Goal: Task Accomplishment & Management: Complete application form

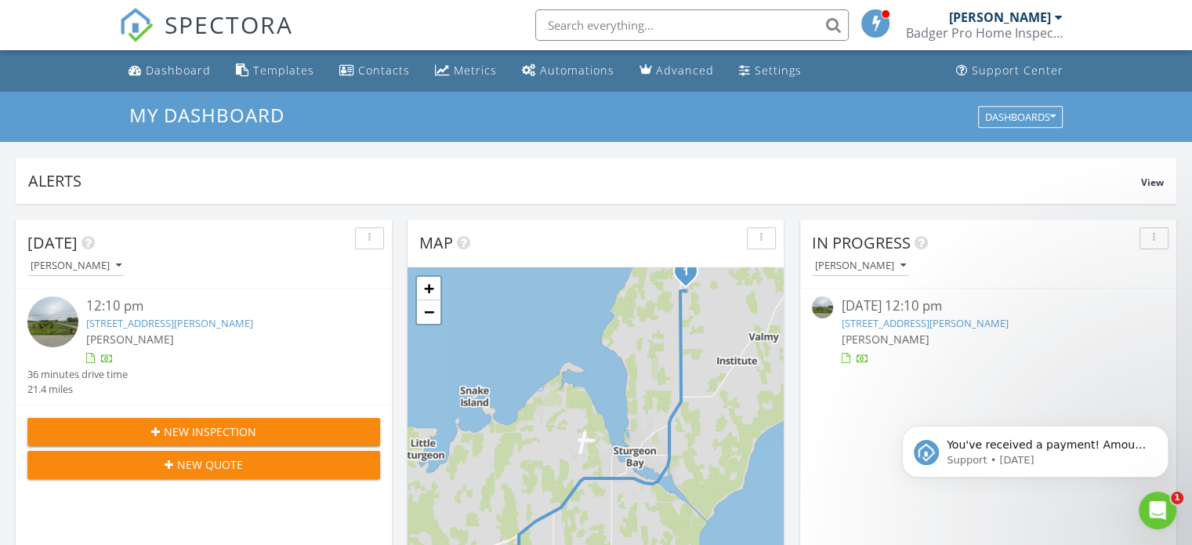
click at [953, 321] on link "[STREET_ADDRESS][PERSON_NAME]" at bounding box center [924, 323] width 167 height 14
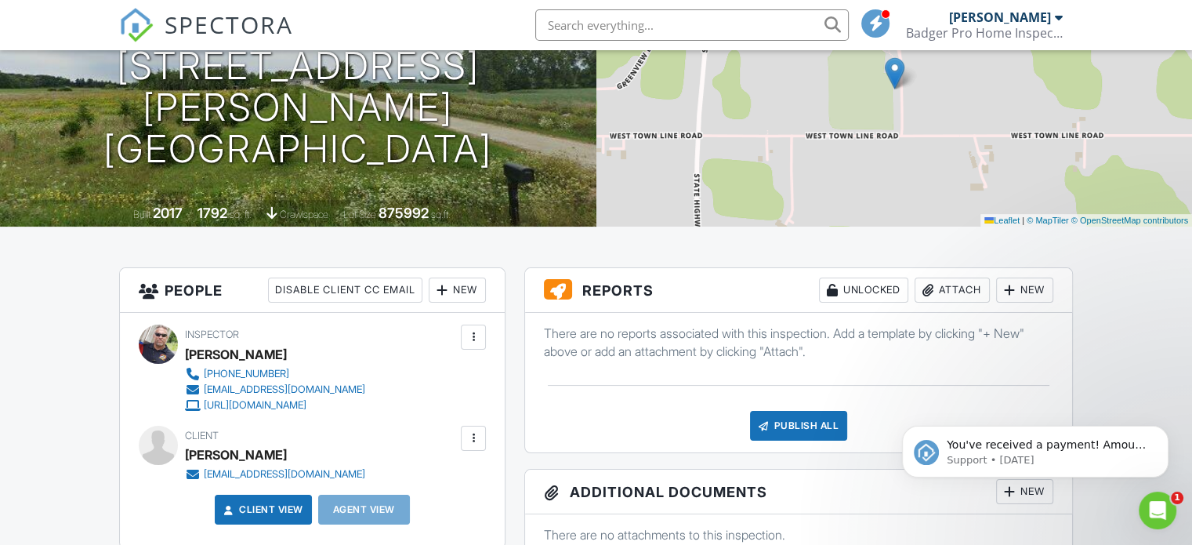
scroll to position [77, 0]
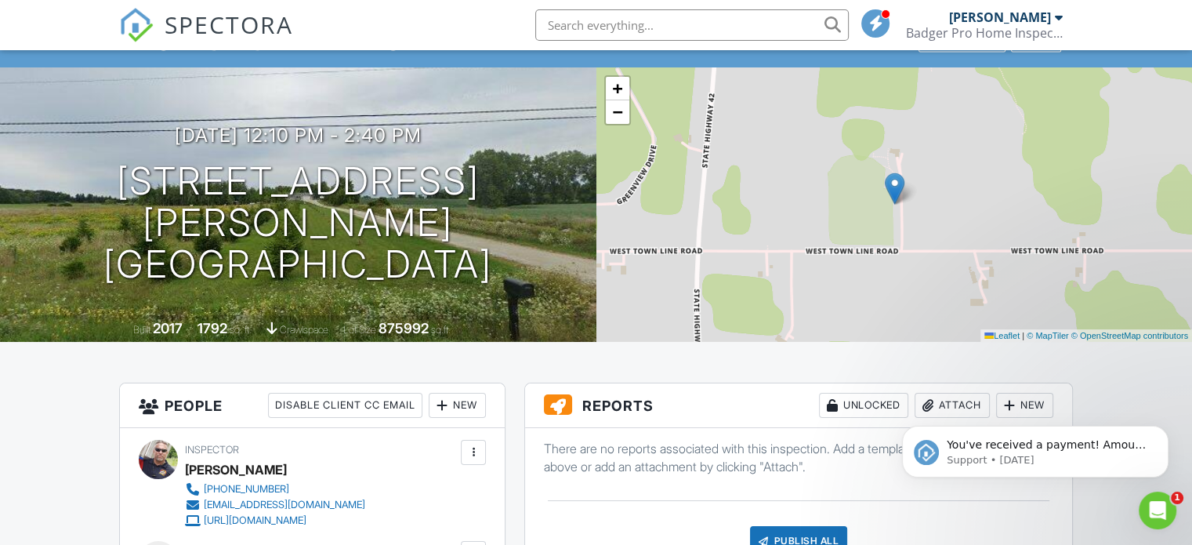
click at [193, 31] on span "SPECTORA" at bounding box center [229, 24] width 129 height 33
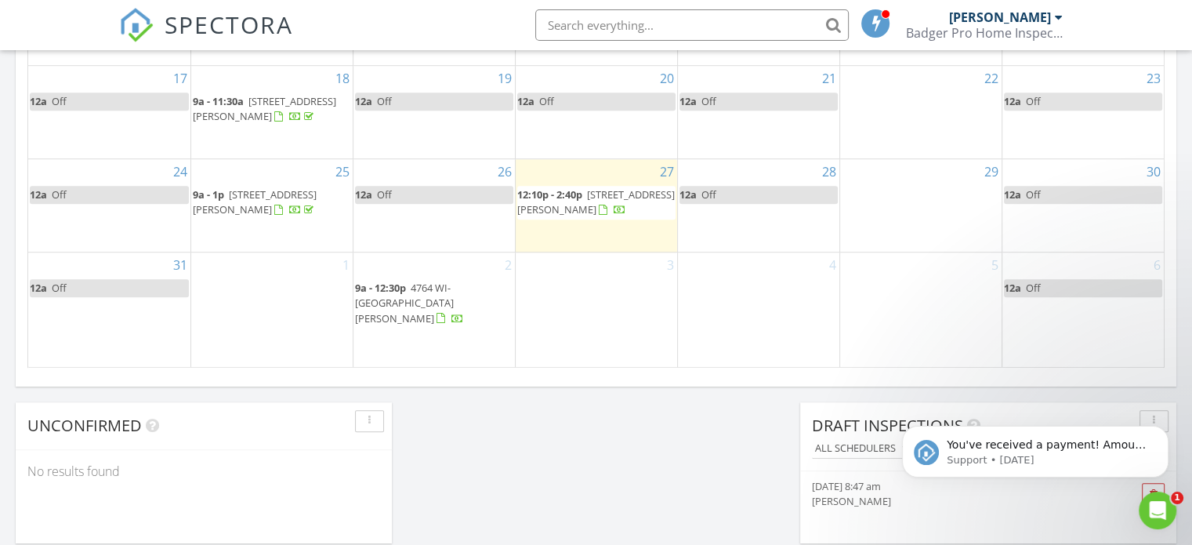
scroll to position [1097, 0]
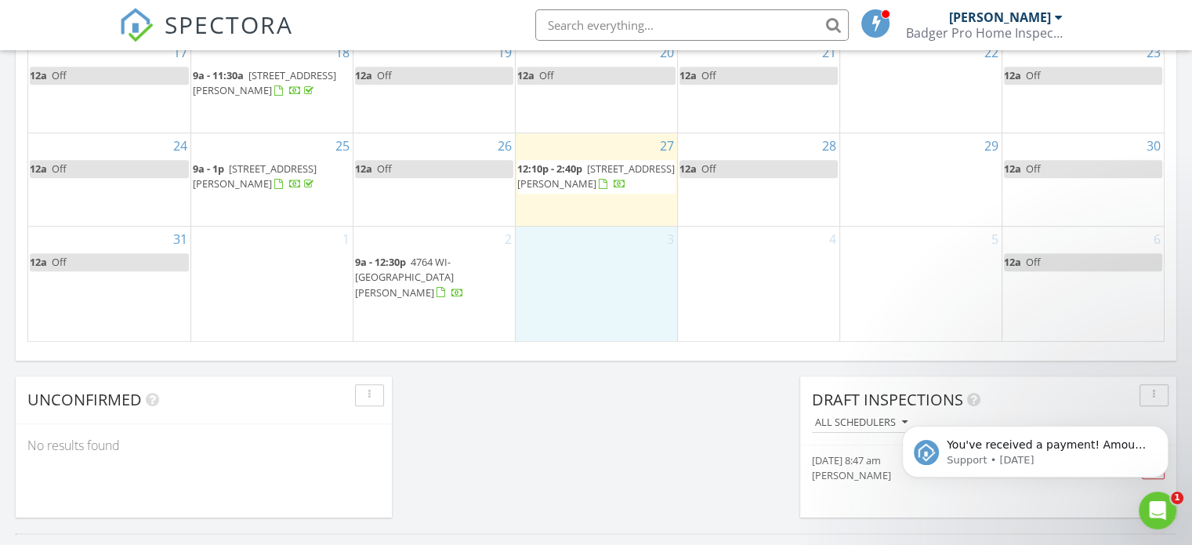
click at [624, 289] on div "3" at bounding box center [596, 283] width 161 height 114
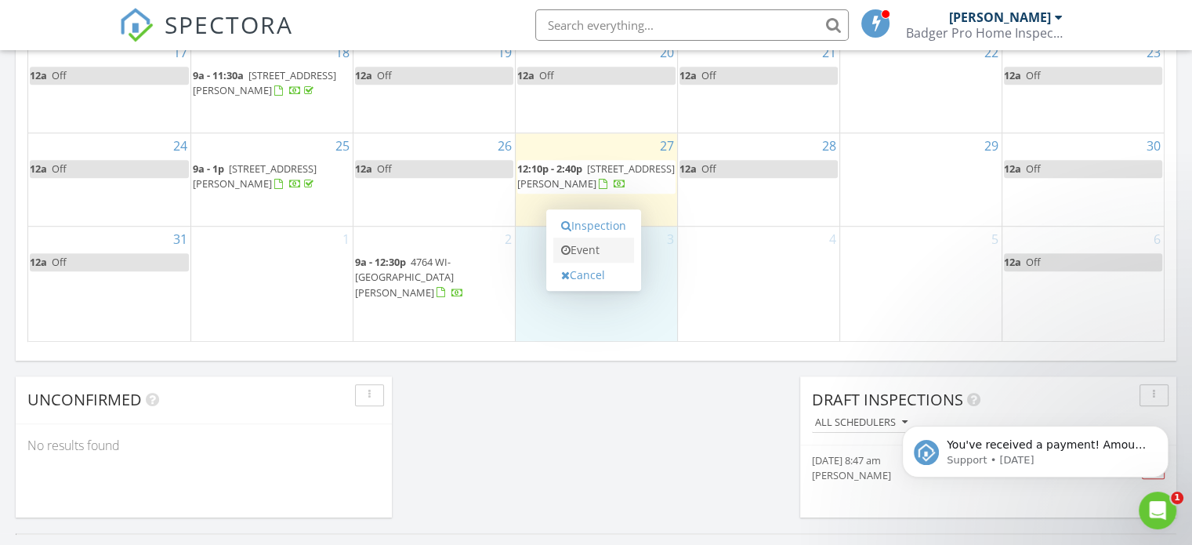
click at [599, 253] on link "Event" at bounding box center [593, 249] width 81 height 25
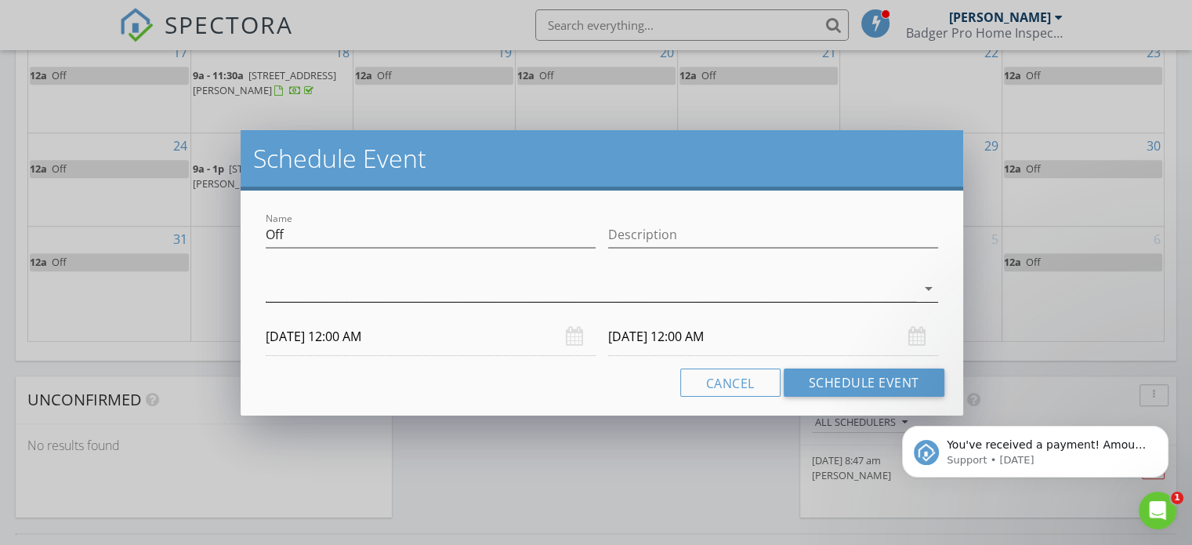
click at [921, 288] on icon "arrow_drop_down" at bounding box center [928, 288] width 19 height 19
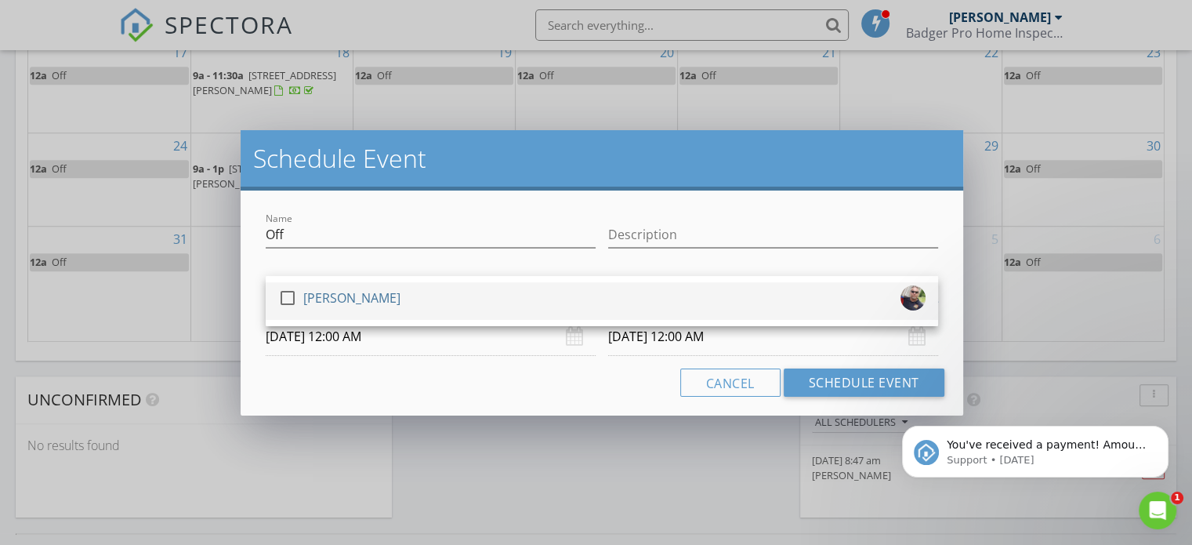
click at [538, 291] on div "check_box_outline_blank John Dolgireff" at bounding box center [601, 300] width 647 height 31
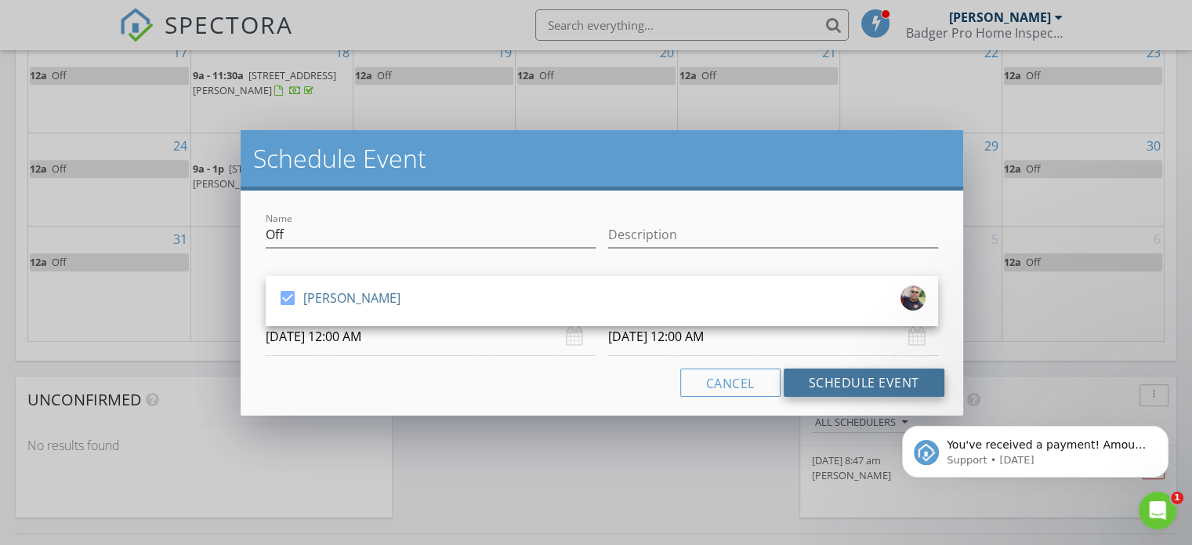
click at [842, 380] on button "Schedule Event" at bounding box center [864, 382] width 161 height 28
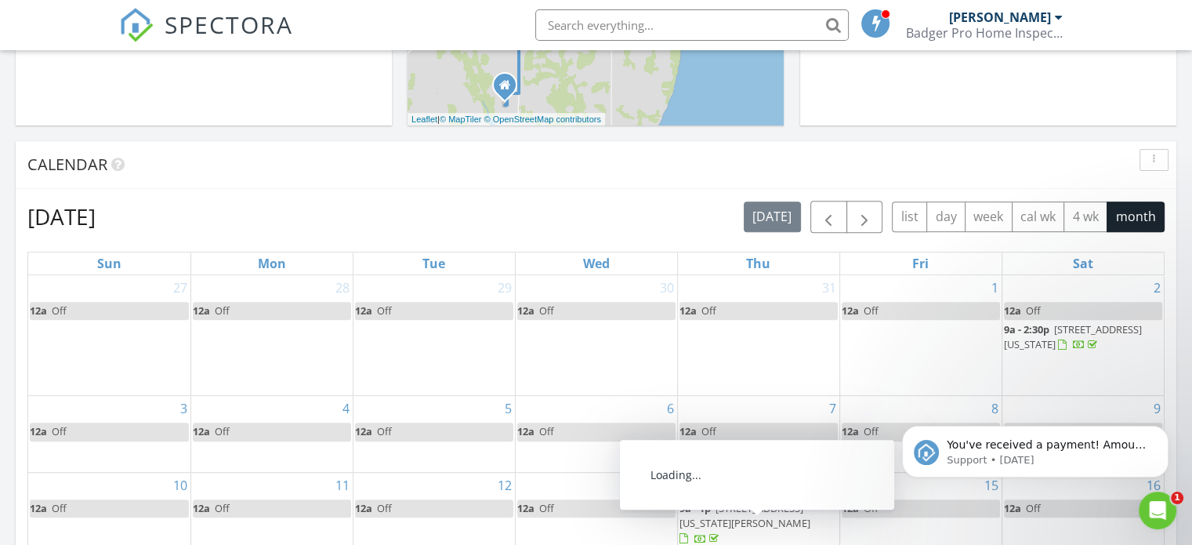
scroll to position [548, 0]
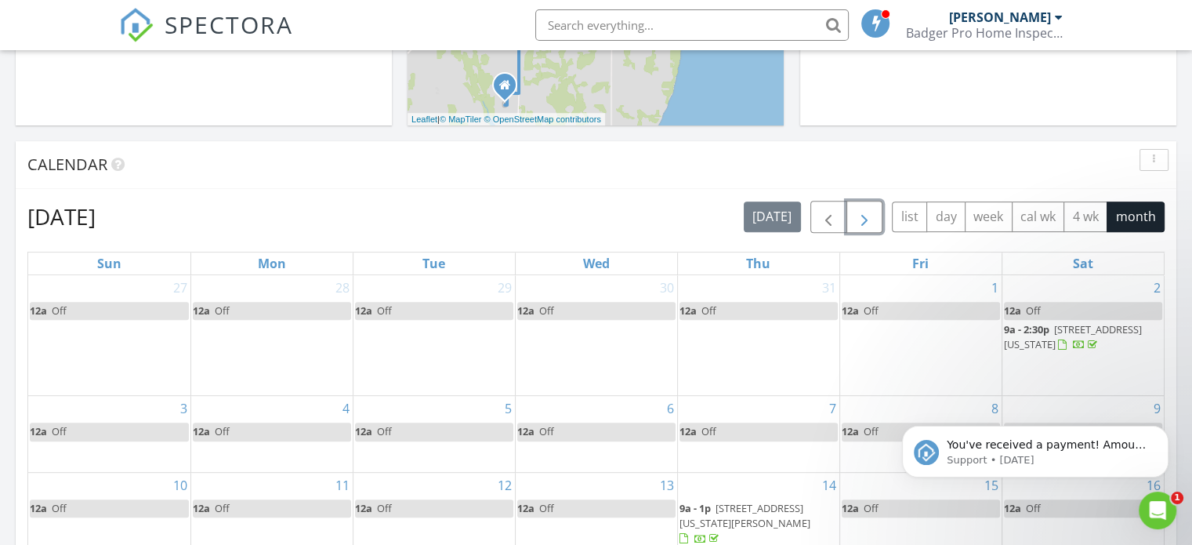
click at [862, 219] on span "button" at bounding box center [864, 217] width 19 height 19
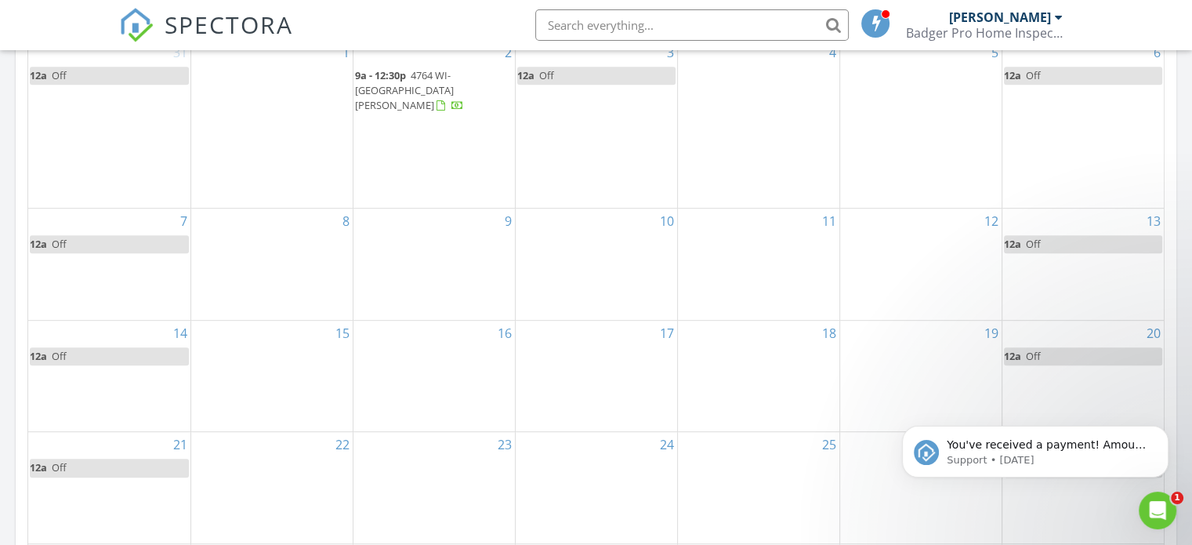
scroll to position [705, 0]
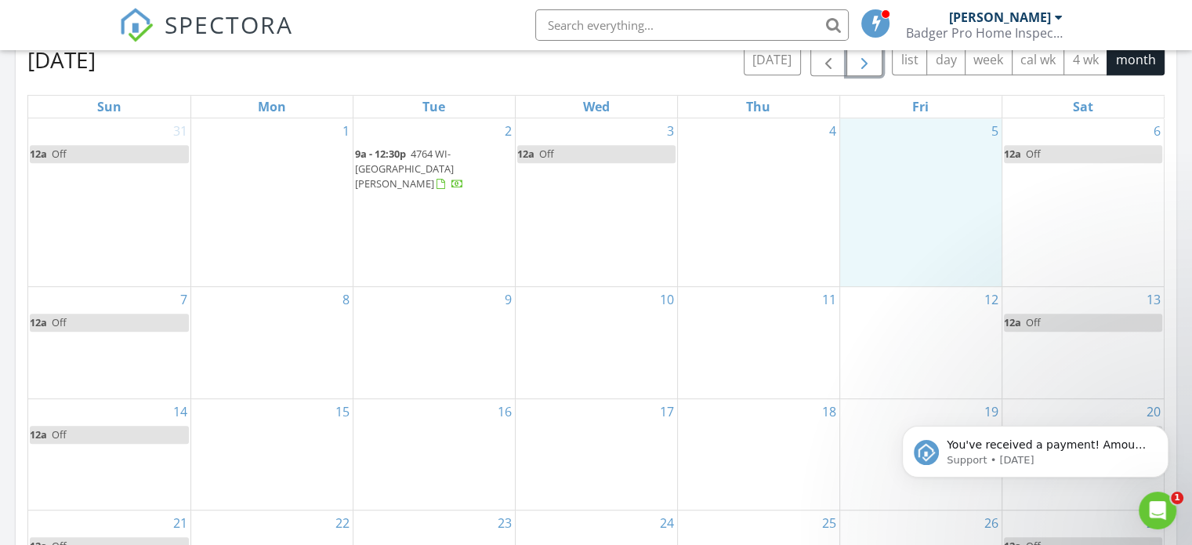
click at [948, 164] on div "5" at bounding box center [920, 202] width 161 height 168
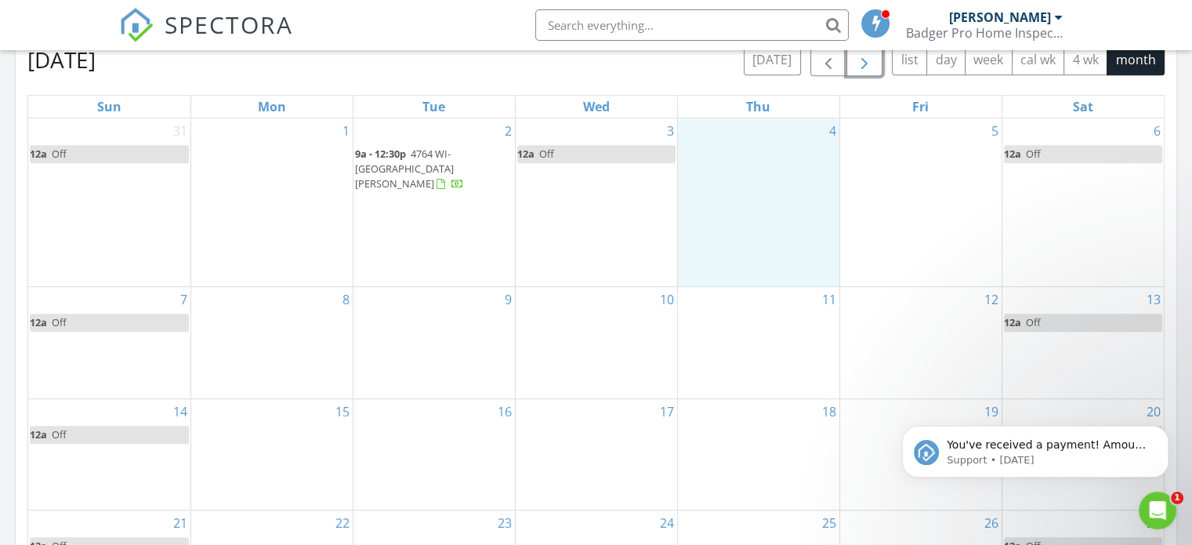
click at [769, 237] on div "4" at bounding box center [758, 202] width 161 height 168
click at [931, 187] on div "5" at bounding box center [920, 202] width 161 height 168
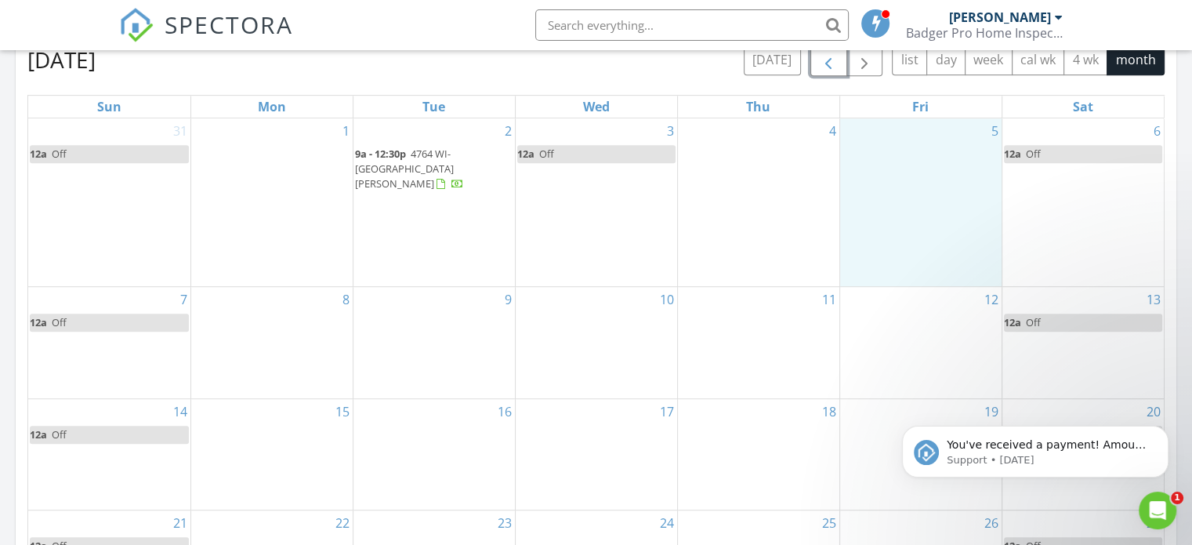
click at [821, 57] on span "button" at bounding box center [828, 60] width 19 height 19
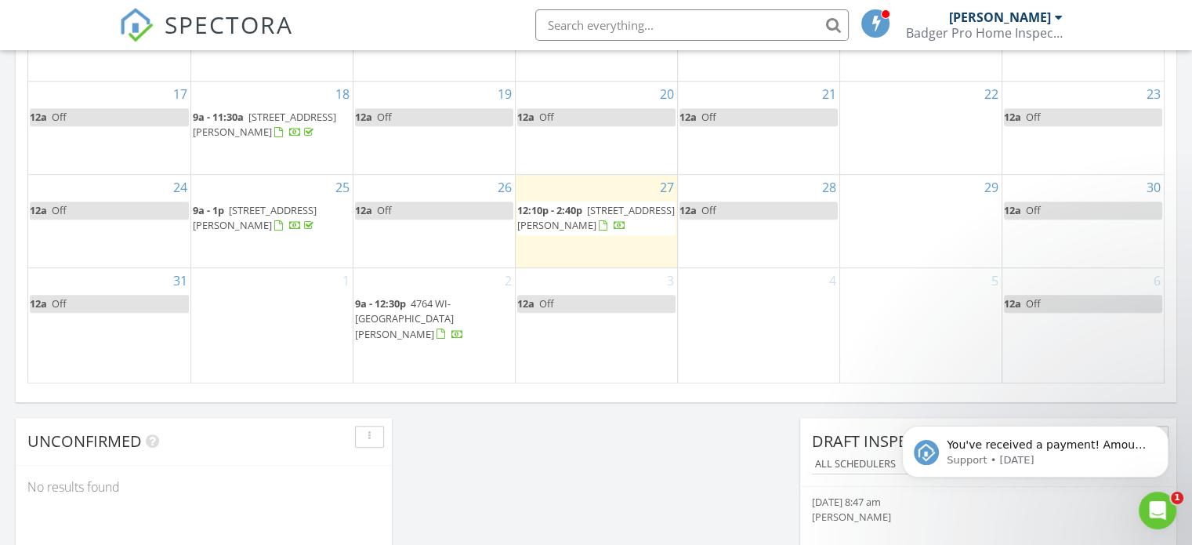
scroll to position [1019, 0]
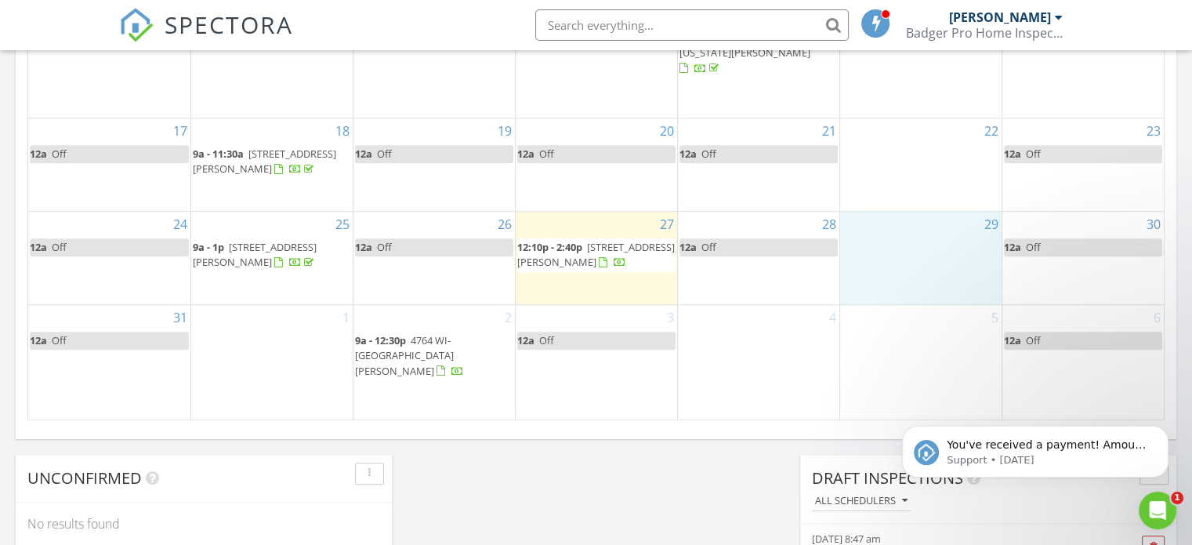
click at [918, 267] on div "29" at bounding box center [920, 258] width 161 height 92
click at [914, 234] on link "Event" at bounding box center [917, 227] width 81 height 25
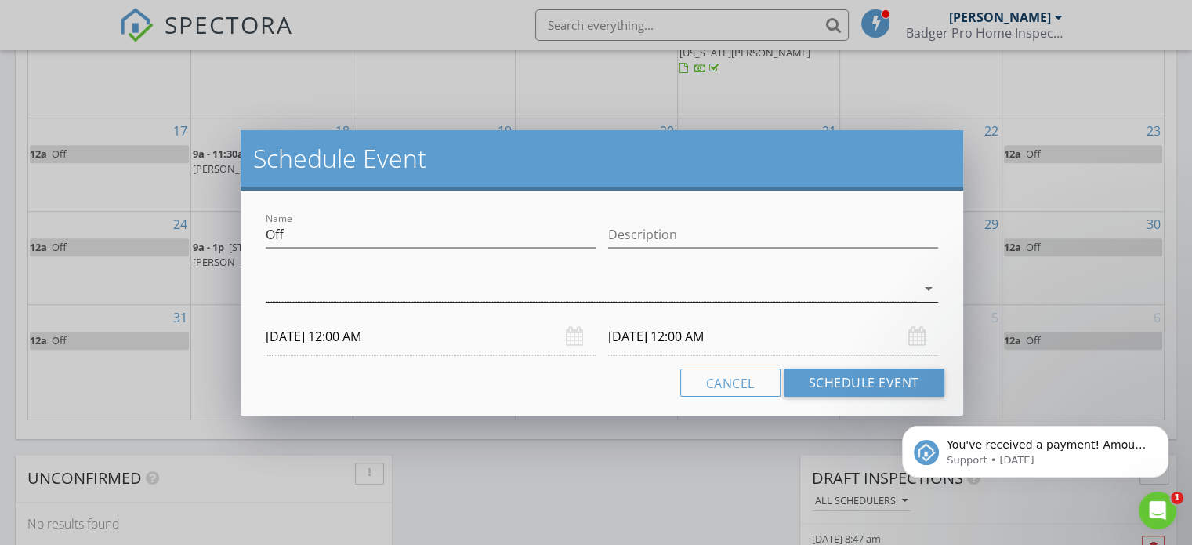
click at [931, 284] on icon "arrow_drop_down" at bounding box center [928, 288] width 19 height 19
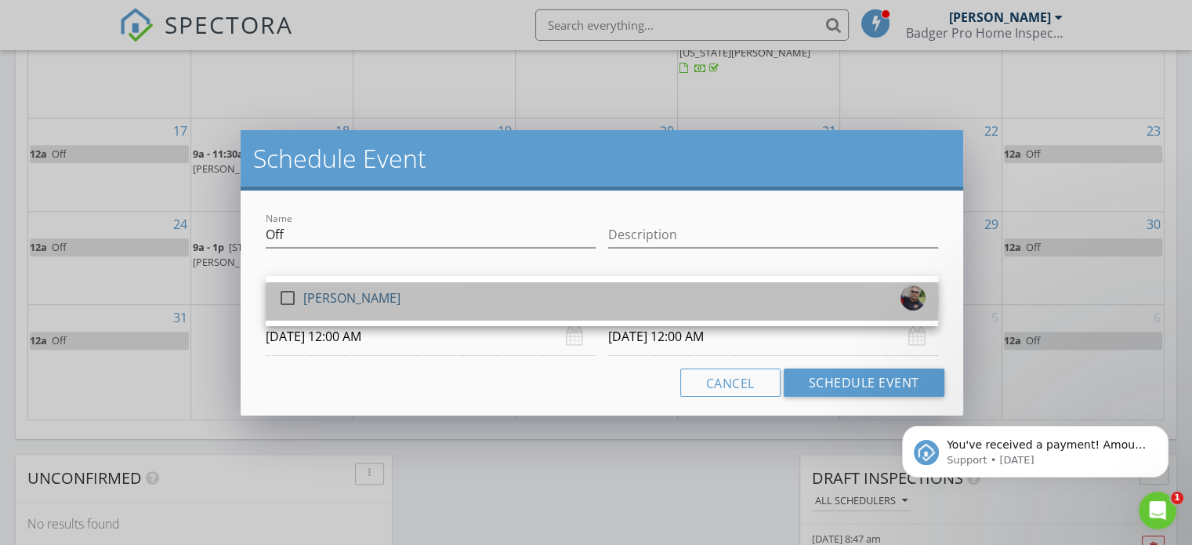
click at [773, 294] on div "check_box_outline_blank John Dolgireff" at bounding box center [601, 300] width 647 height 31
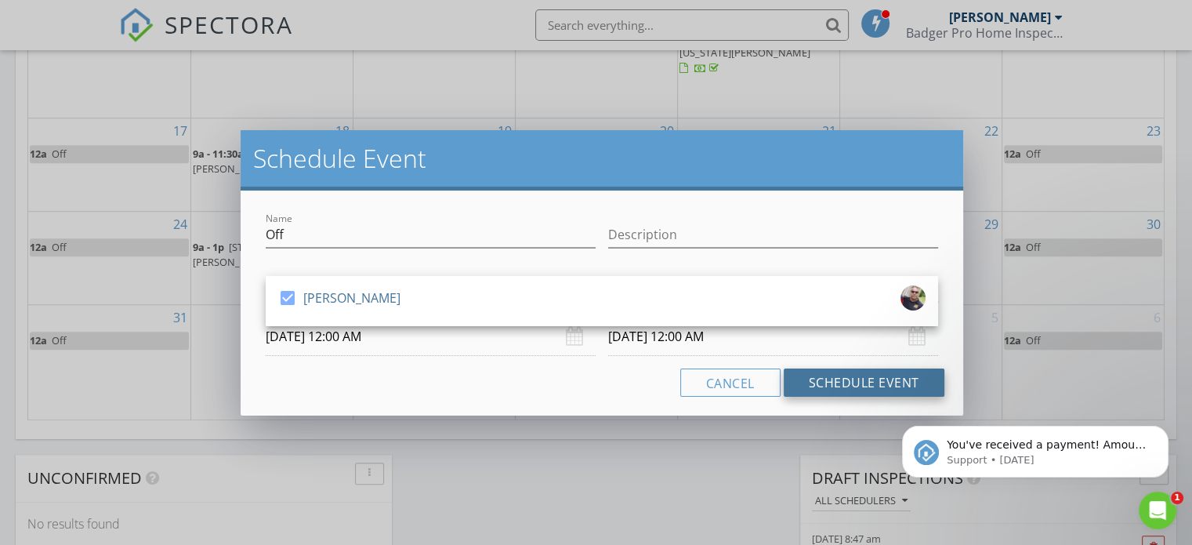
click at [859, 381] on button "Schedule Event" at bounding box center [864, 382] width 161 height 28
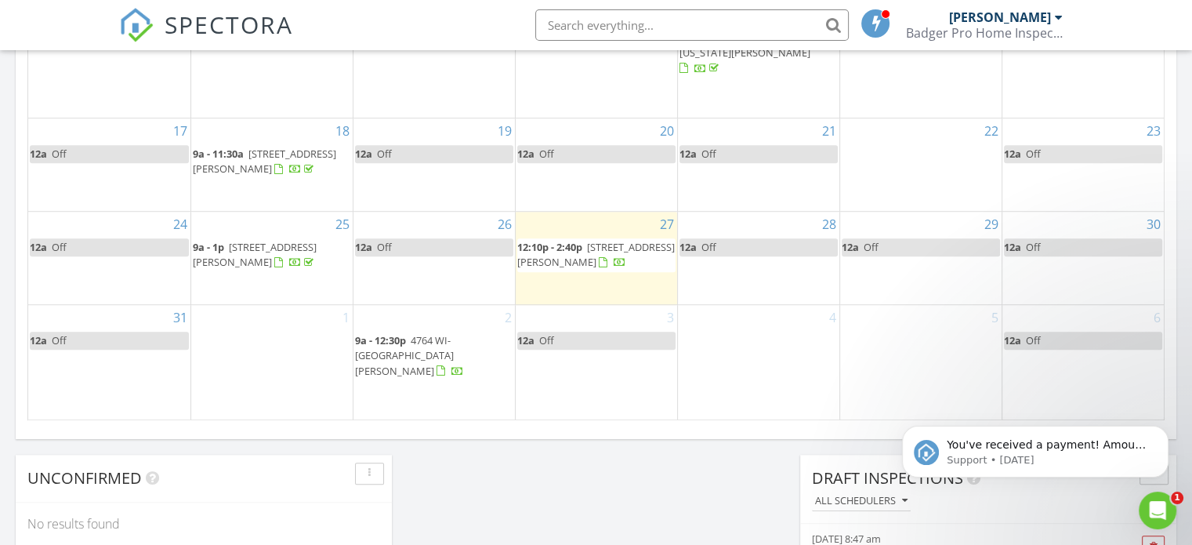
click at [1140, 253] on link "12a Off" at bounding box center [1083, 247] width 159 height 18
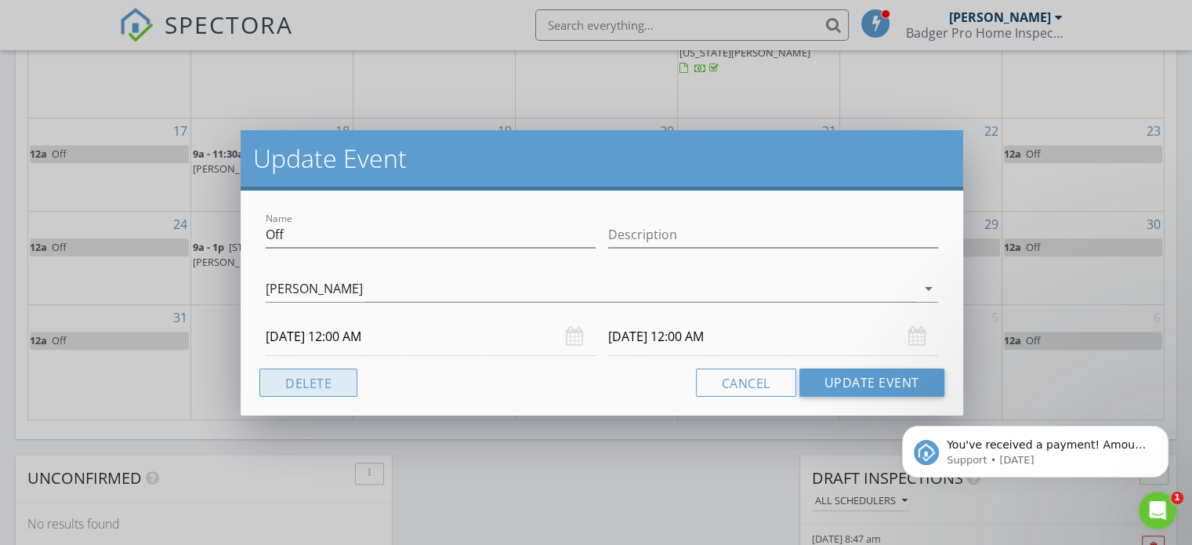
click at [291, 382] on button "Delete" at bounding box center [308, 382] width 98 height 28
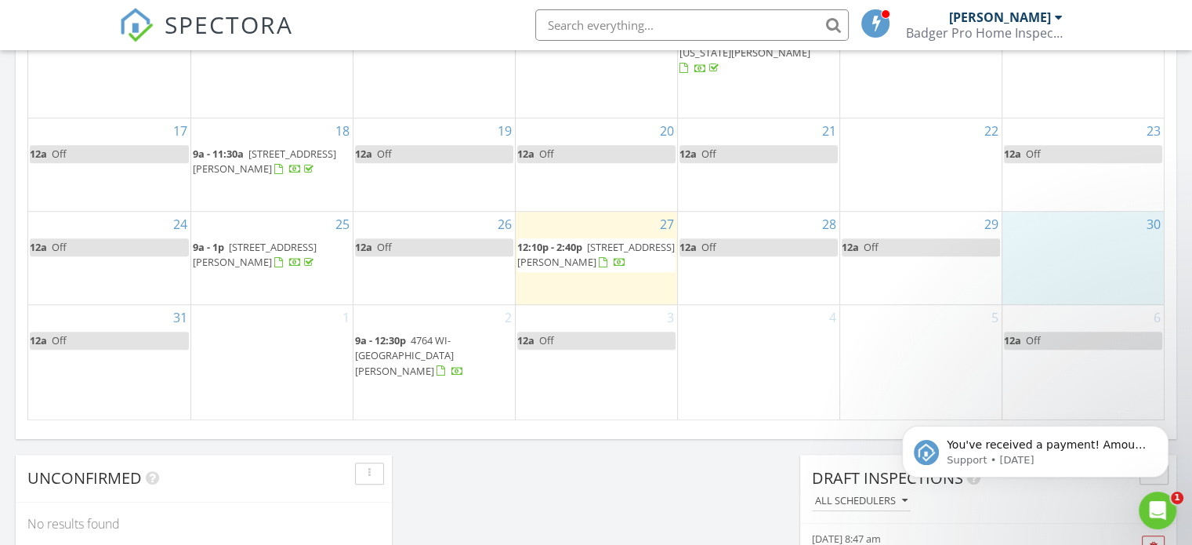
click at [1060, 256] on div "30" at bounding box center [1083, 258] width 162 height 92
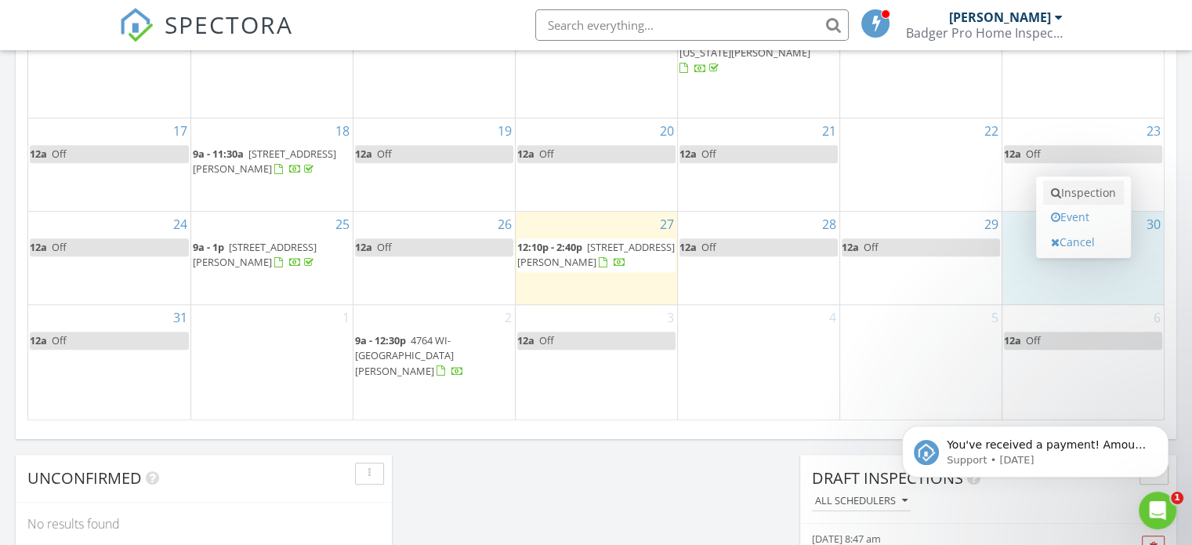
click at [1097, 196] on link "Inspection" at bounding box center [1083, 192] width 81 height 25
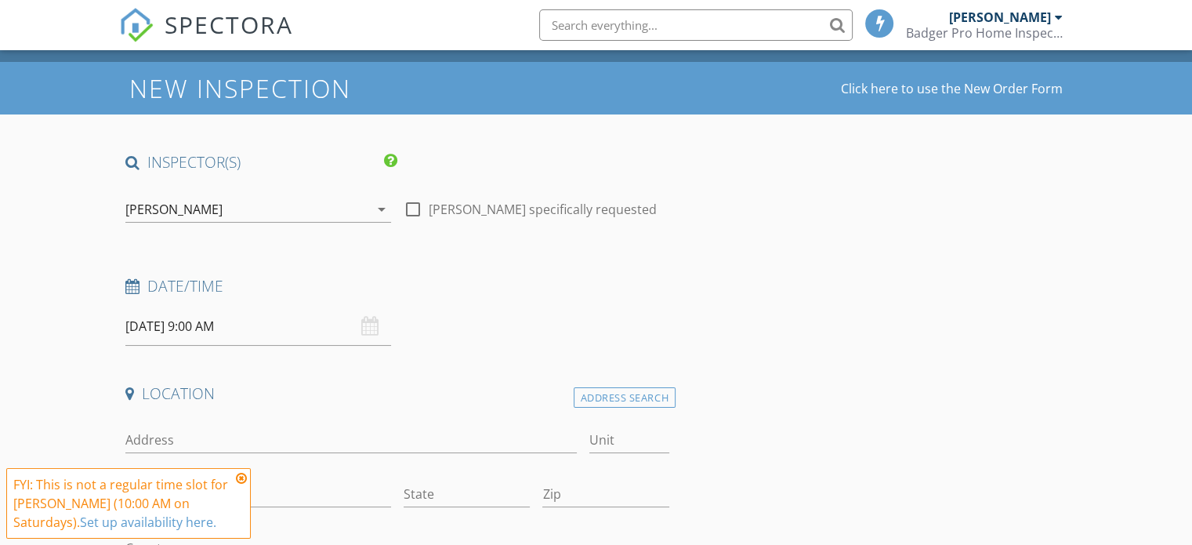
scroll to position [78, 0]
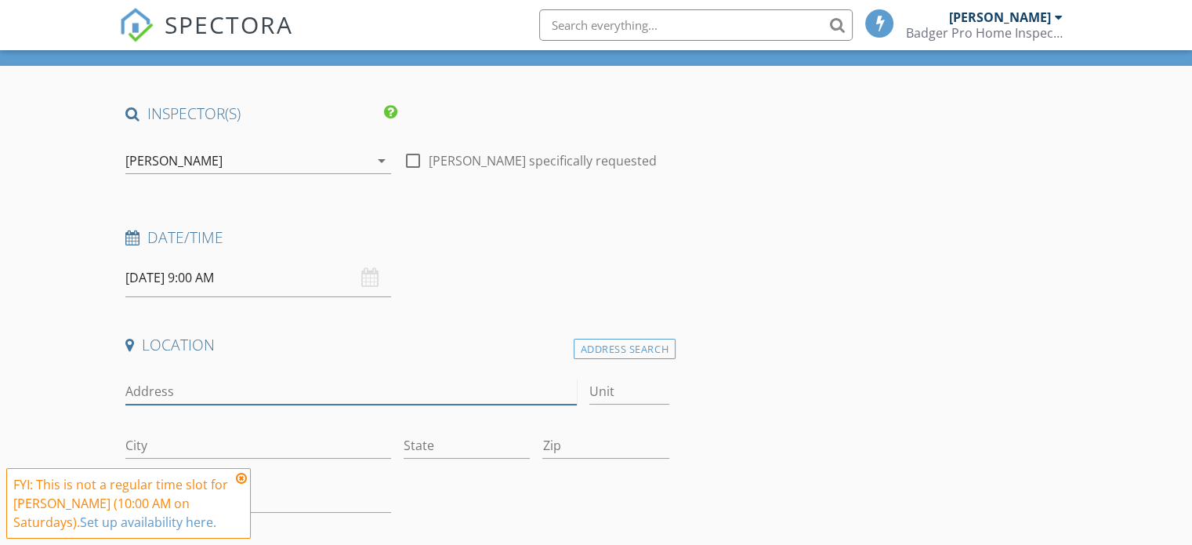
click at [298, 386] on input "Address" at bounding box center [350, 391] width 451 height 26
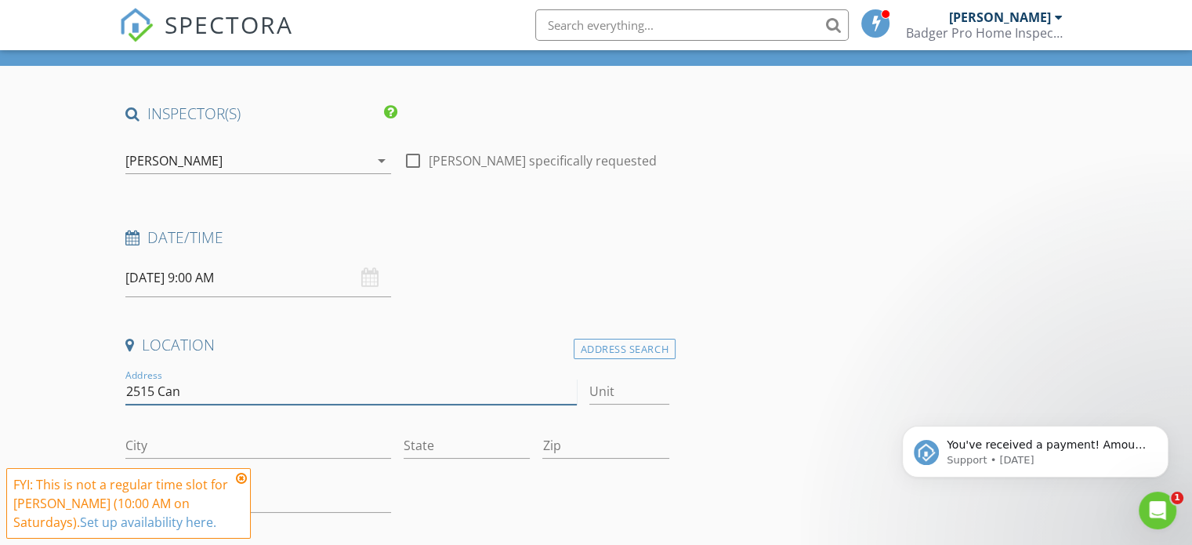
scroll to position [0, 0]
type input "2515 Canal rd"
click at [277, 447] on input "City" at bounding box center [258, 446] width 266 height 26
click at [244, 479] on icon at bounding box center [241, 478] width 11 height 13
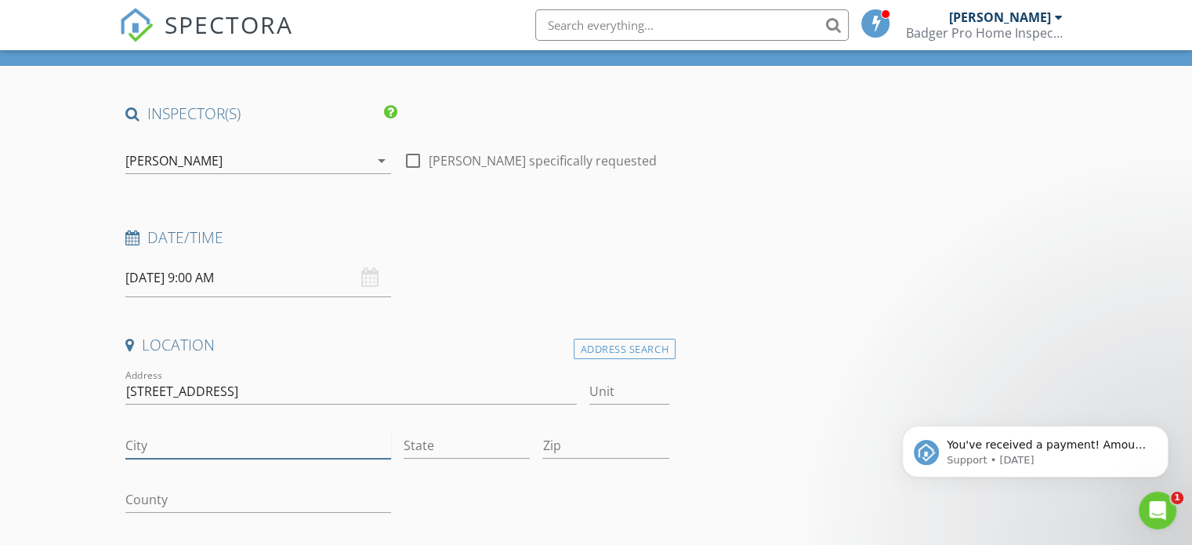
click at [248, 447] on input "City" at bounding box center [258, 446] width 266 height 26
type input "Sturgeon Bay"
click at [436, 436] on input "State" at bounding box center [467, 446] width 126 height 26
type input "WI"
click at [636, 447] on input "Zip" at bounding box center [605, 446] width 126 height 26
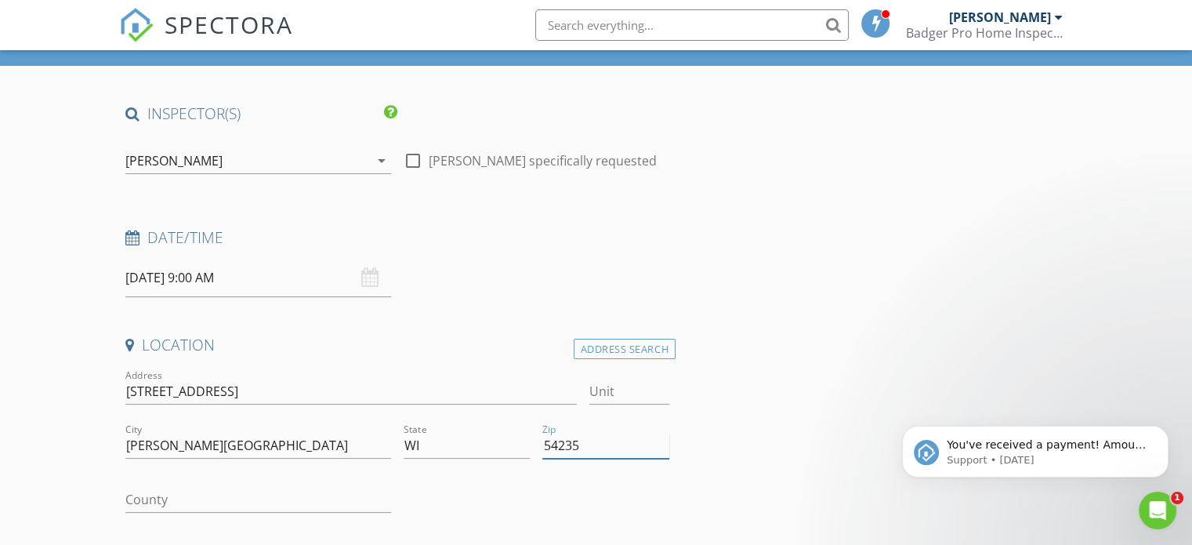
type input "54235"
click at [283, 501] on input "County" at bounding box center [258, 500] width 266 height 26
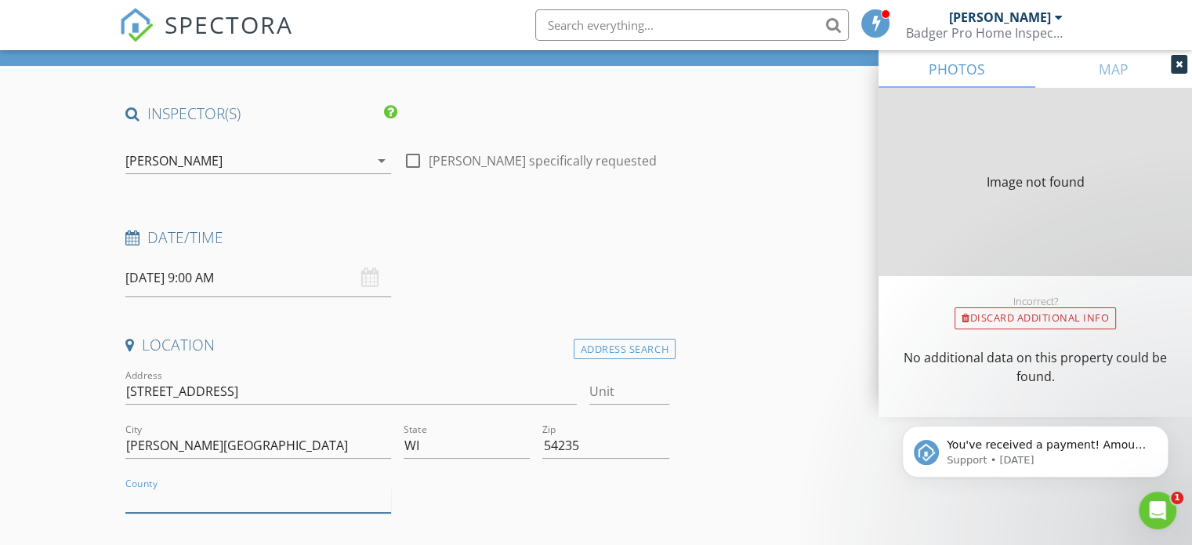
type input "0"
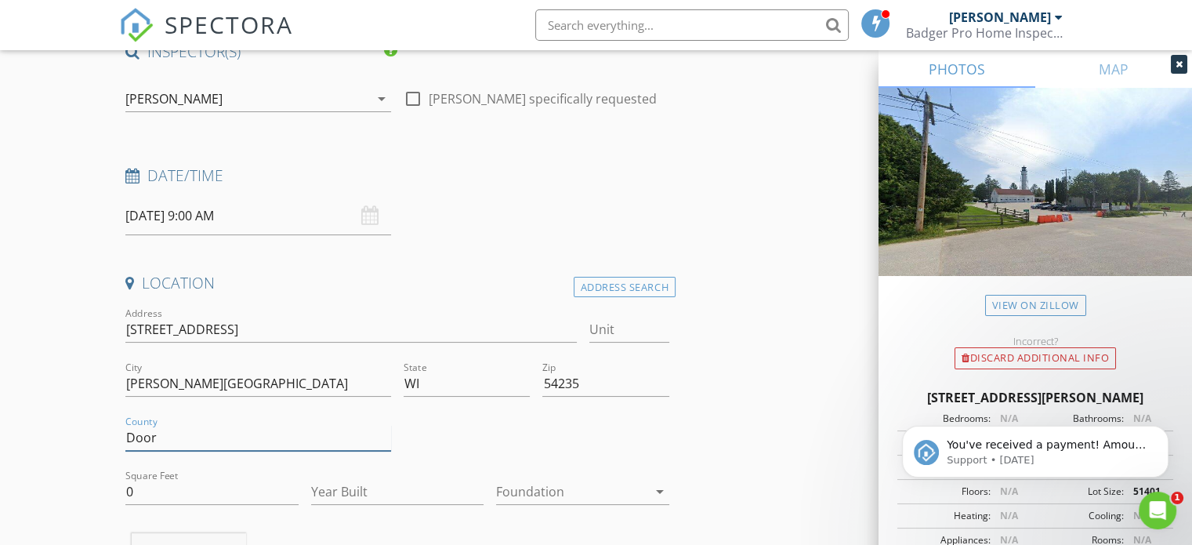
scroll to position [157, 0]
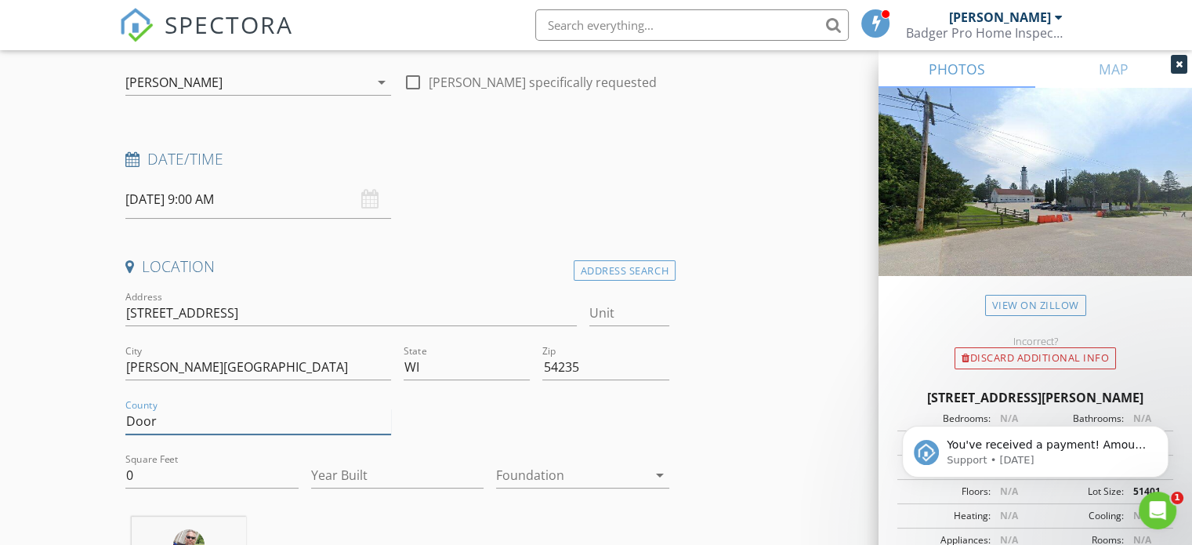
type input "Door"
click at [201, 475] on input "0" at bounding box center [211, 475] width 173 height 26
type input "2450"
click at [346, 476] on input "Year Built" at bounding box center [397, 475] width 173 height 26
type input "2016"
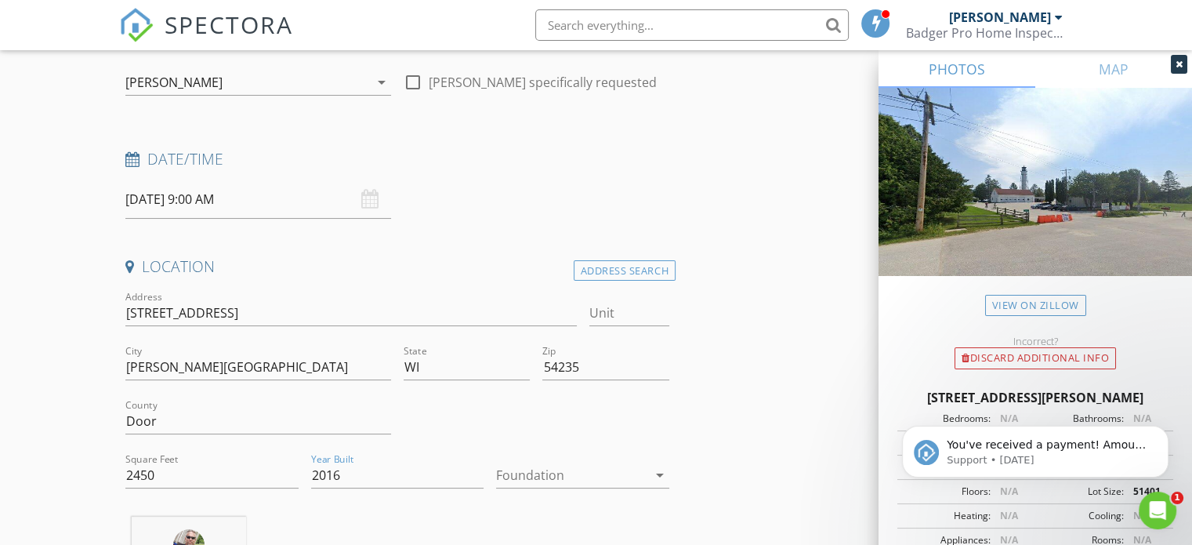
click at [661, 474] on icon "arrow_drop_down" at bounding box center [659, 474] width 19 height 19
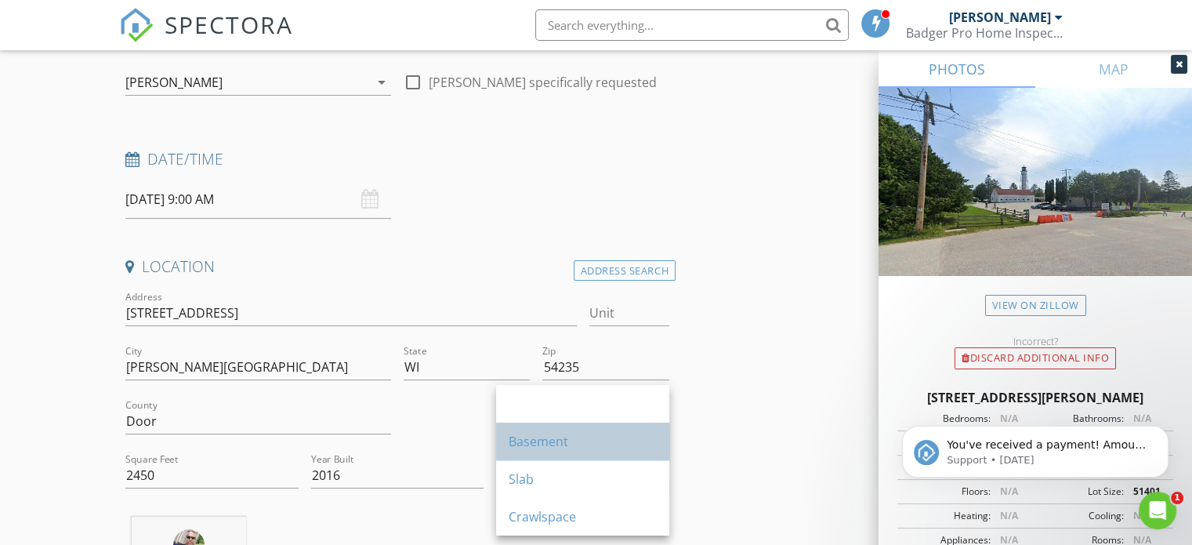
click at [563, 439] on div "Basement" at bounding box center [583, 441] width 148 height 19
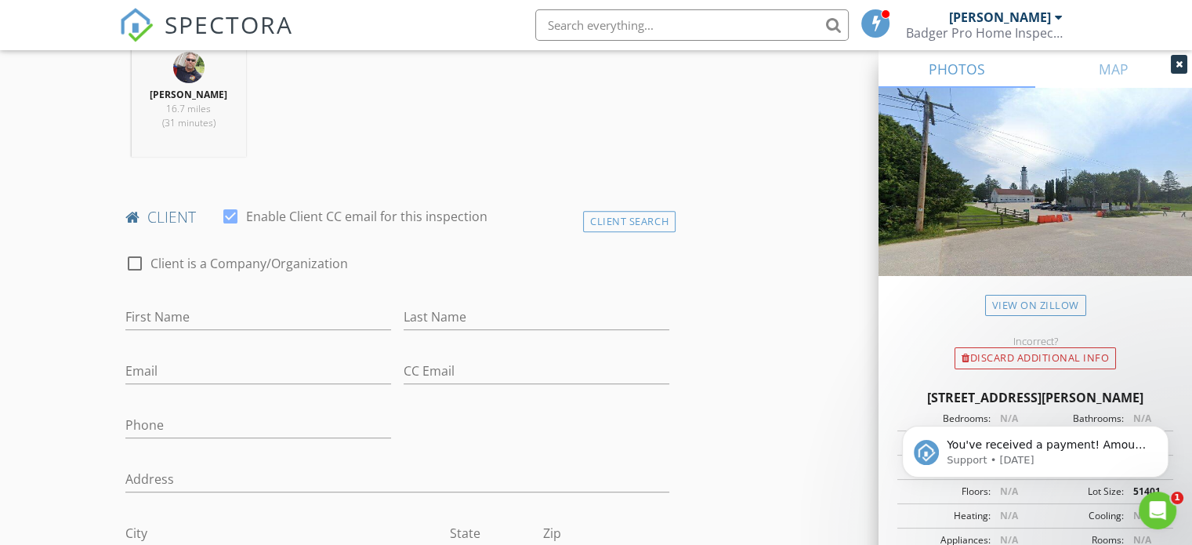
scroll to position [705, 0]
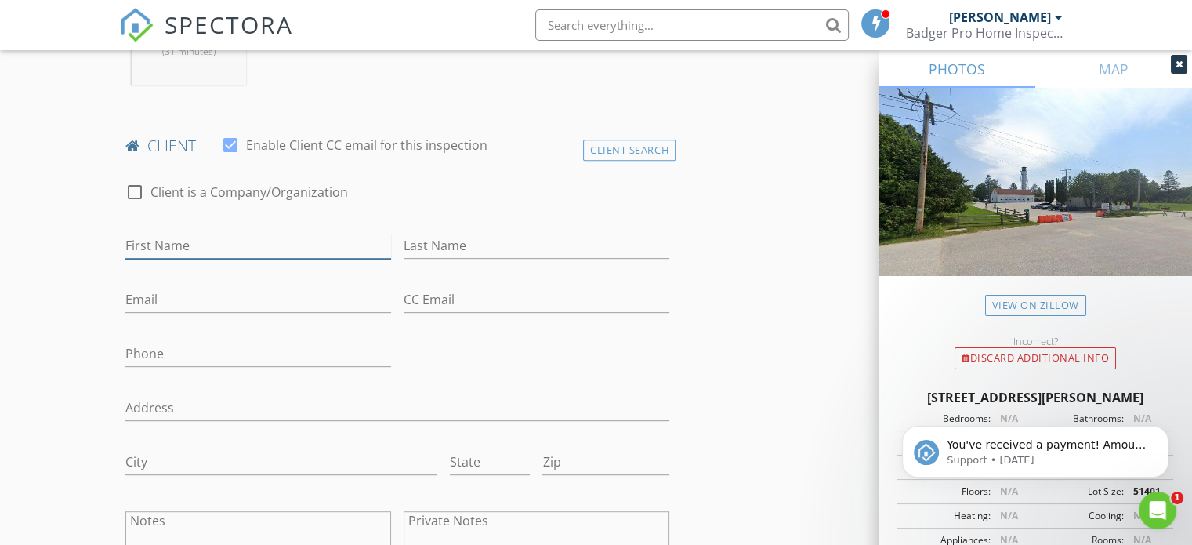
click at [244, 244] on input "First Name" at bounding box center [258, 246] width 266 height 26
type input "[PERSON_NAME]"
click at [418, 241] on input "Last Name" at bounding box center [537, 246] width 266 height 26
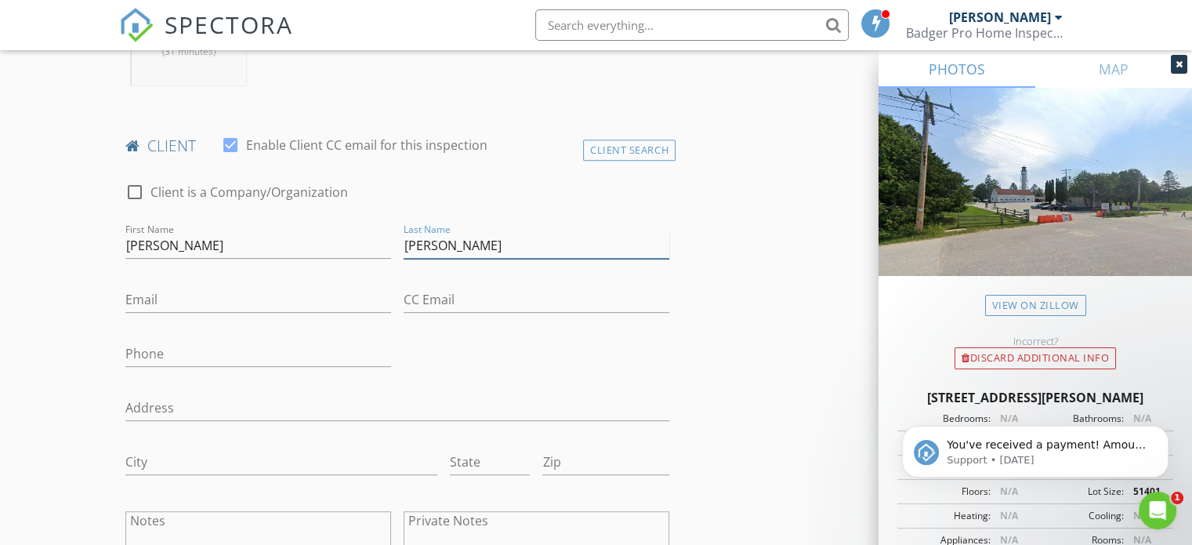
type input "[PERSON_NAME]"
click at [223, 303] on input "Email" at bounding box center [258, 300] width 266 height 26
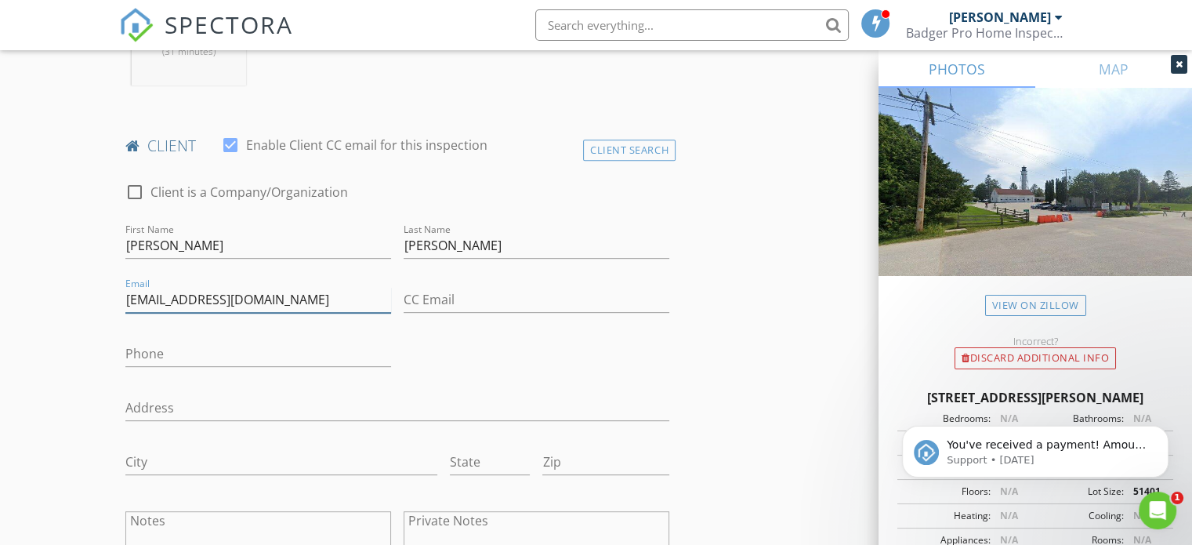
type input "Ekvanpay39@gmail.com"
click at [223, 356] on input "Phone" at bounding box center [258, 354] width 266 height 26
type input "[PHONE_NUMBER]"
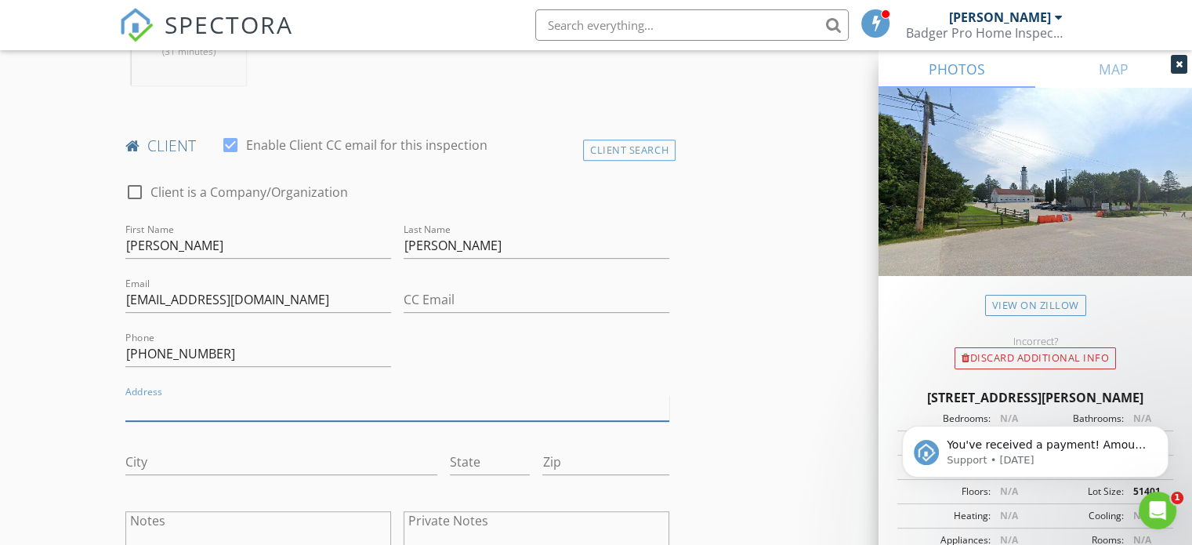
click at [234, 408] on input "Address" at bounding box center [397, 408] width 544 height 26
type input "[STREET_ADDRESS]"
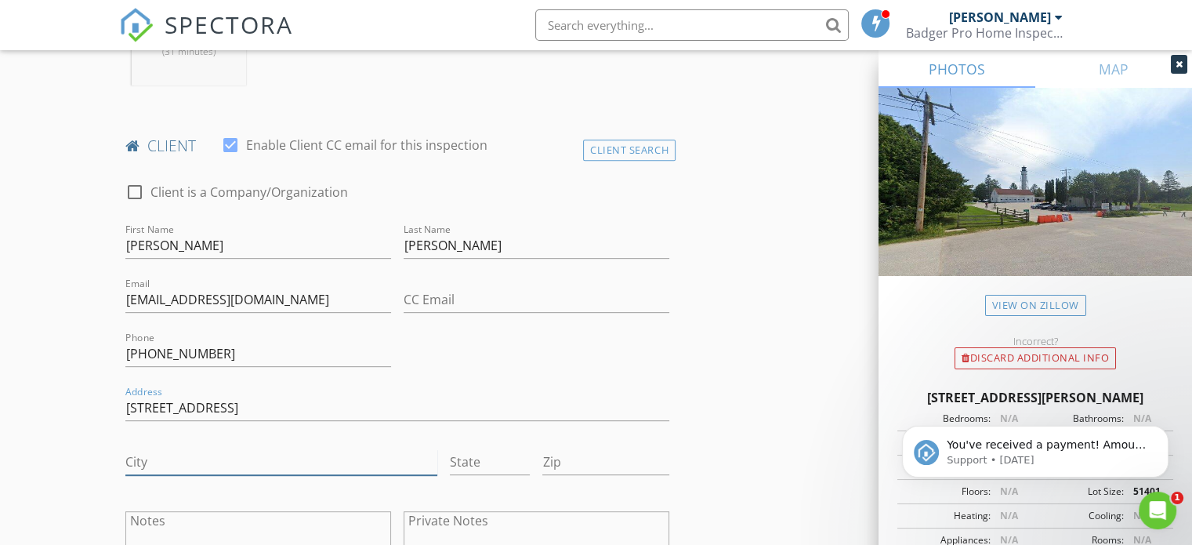
click at [205, 456] on input "City" at bounding box center [281, 462] width 312 height 26
type input "Menasha"
click at [479, 465] on input "State" at bounding box center [490, 462] width 80 height 26
type input "WI"
click at [583, 466] on input "Zip" at bounding box center [605, 462] width 126 height 26
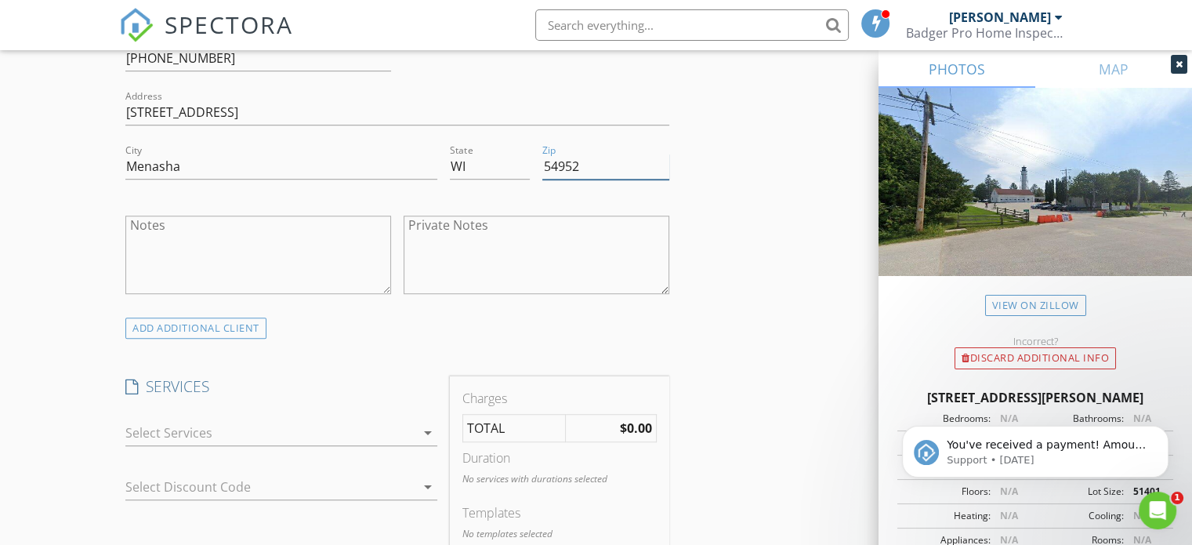
scroll to position [1019, 0]
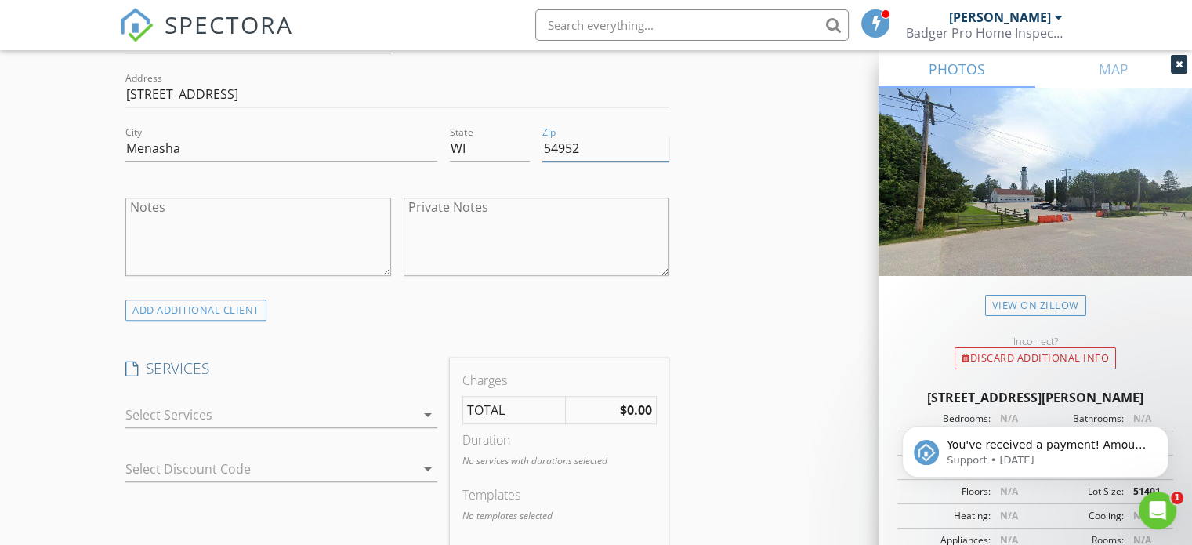
type input "54952"
click at [429, 410] on icon "arrow_drop_down" at bounding box center [427, 414] width 19 height 19
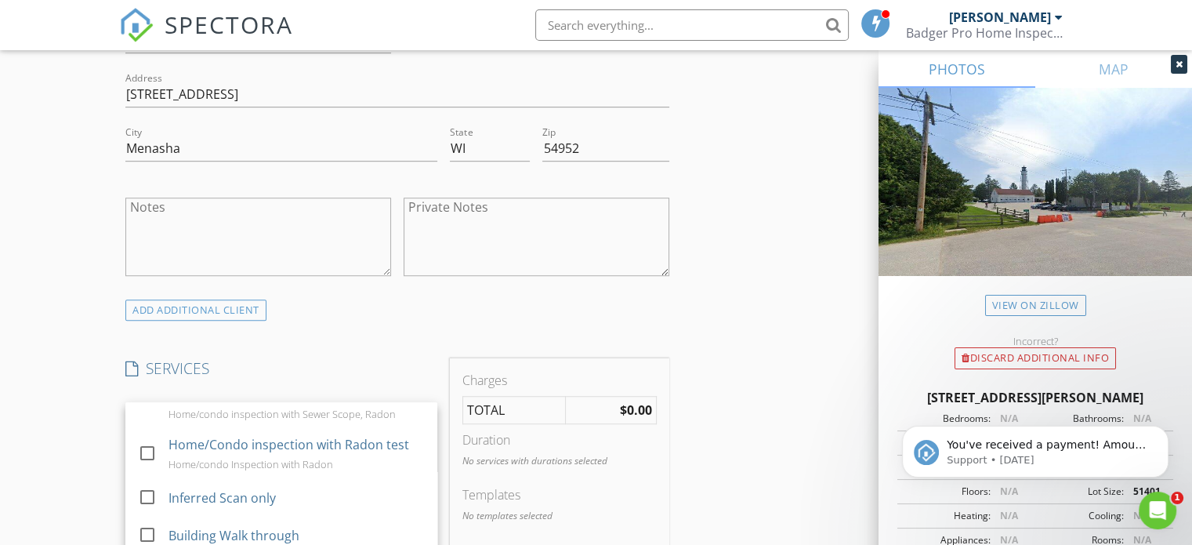
scroll to position [157, 0]
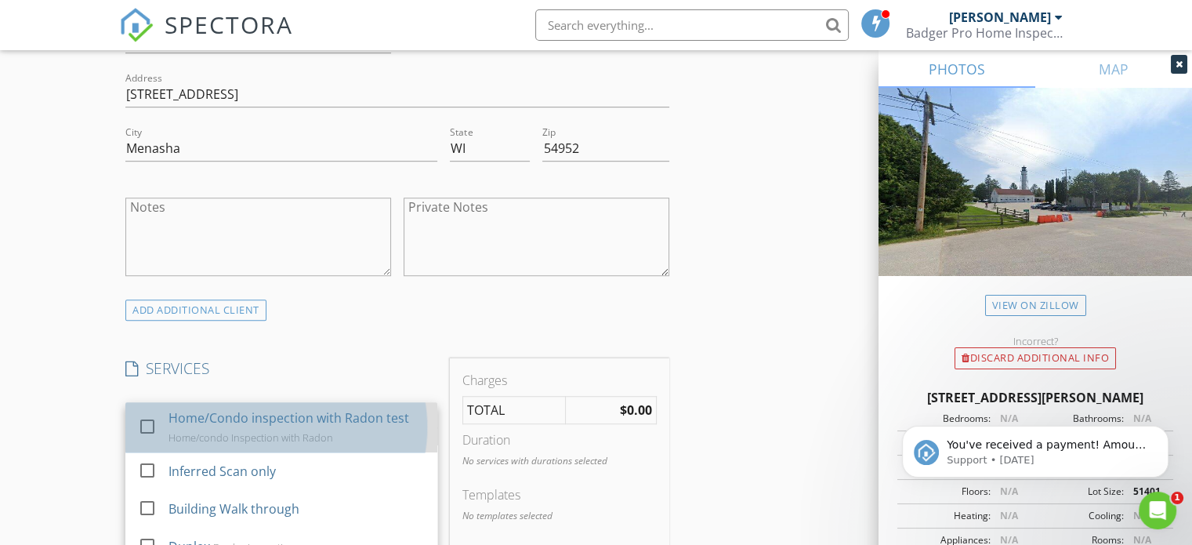
click at [321, 427] on div "Home/Condo inspection with Radon test" at bounding box center [288, 417] width 241 height 19
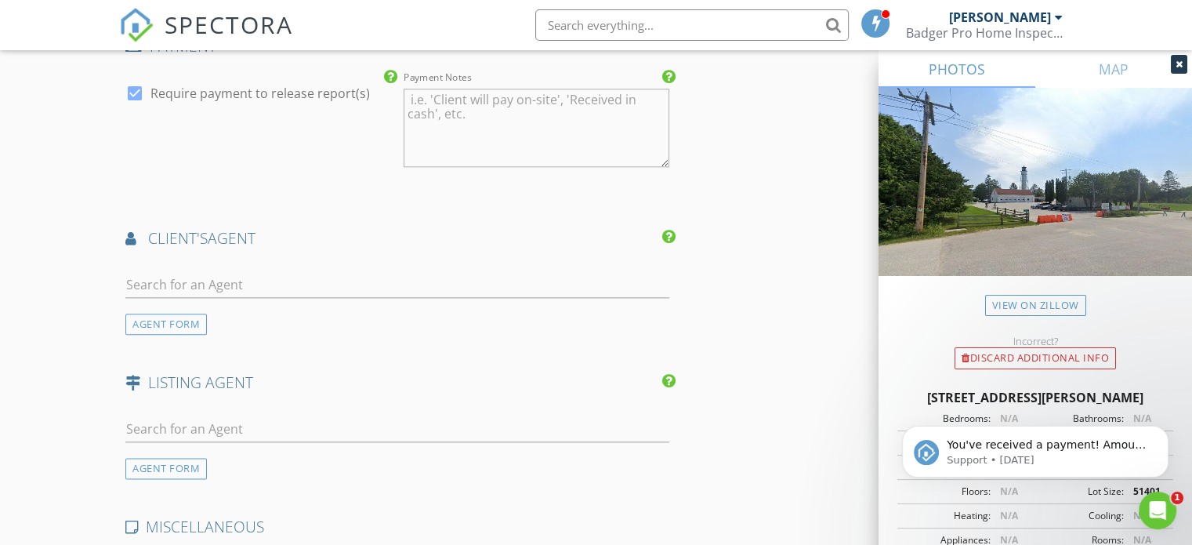
scroll to position [1881, 0]
click at [290, 279] on input "text" at bounding box center [397, 284] width 544 height 26
type input "[PERSON_NAME]"
click at [356, 313] on div "No results found. Click to add a new Agent" at bounding box center [250, 318] width 236 height 19
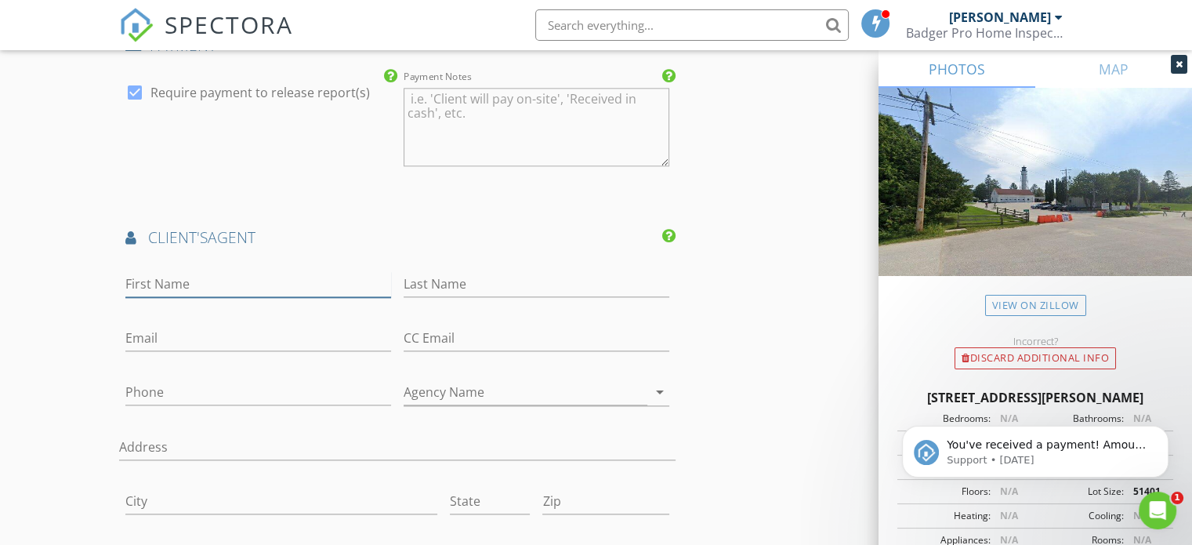
click at [248, 271] on input "First Name" at bounding box center [258, 284] width 266 height 26
type input "[PERSON_NAME]"
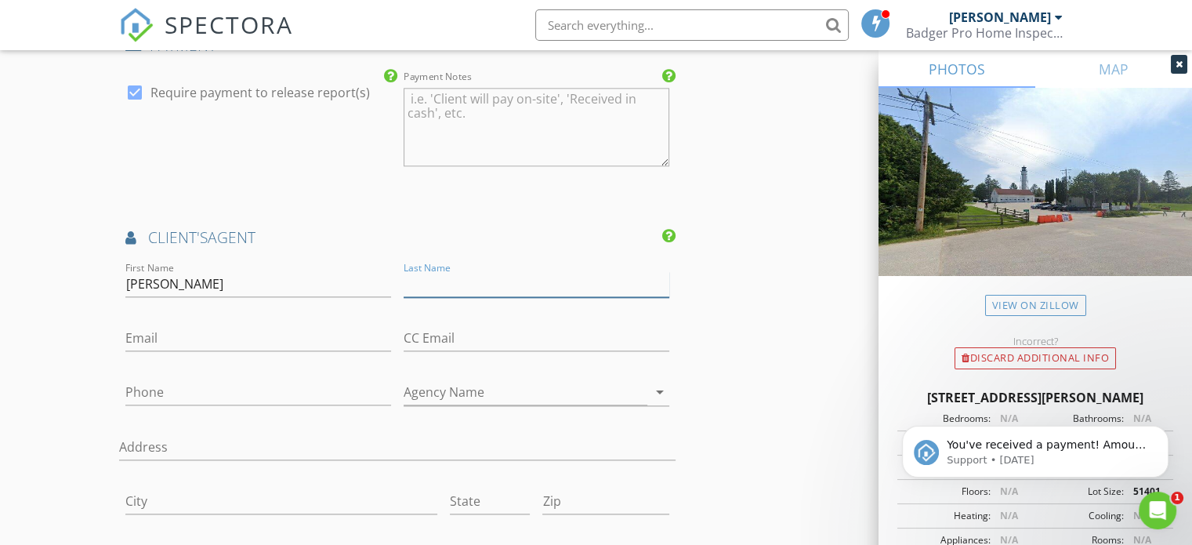
click at [444, 281] on input "Last Name" at bounding box center [537, 284] width 266 height 26
type input "[PERSON_NAME]"
click at [232, 337] on input "Email" at bounding box center [258, 338] width 266 height 26
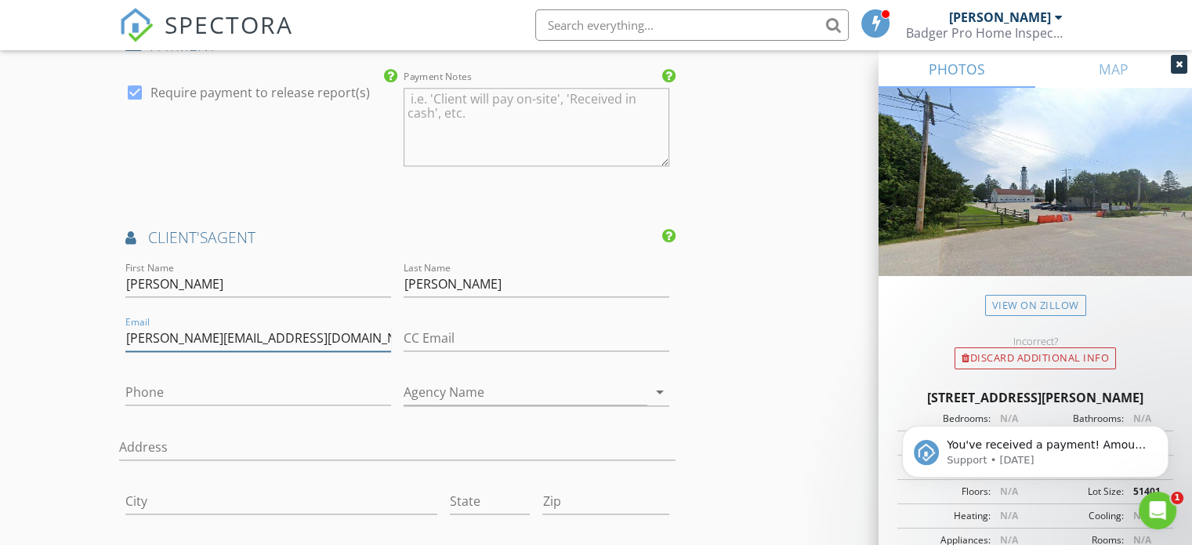
type input "Eric@jcrealtors.com"
click at [228, 395] on input "Phone" at bounding box center [258, 392] width 266 height 26
type input "[PHONE_NUMBER]"
click at [451, 379] on input "Agency Name" at bounding box center [526, 392] width 244 height 26
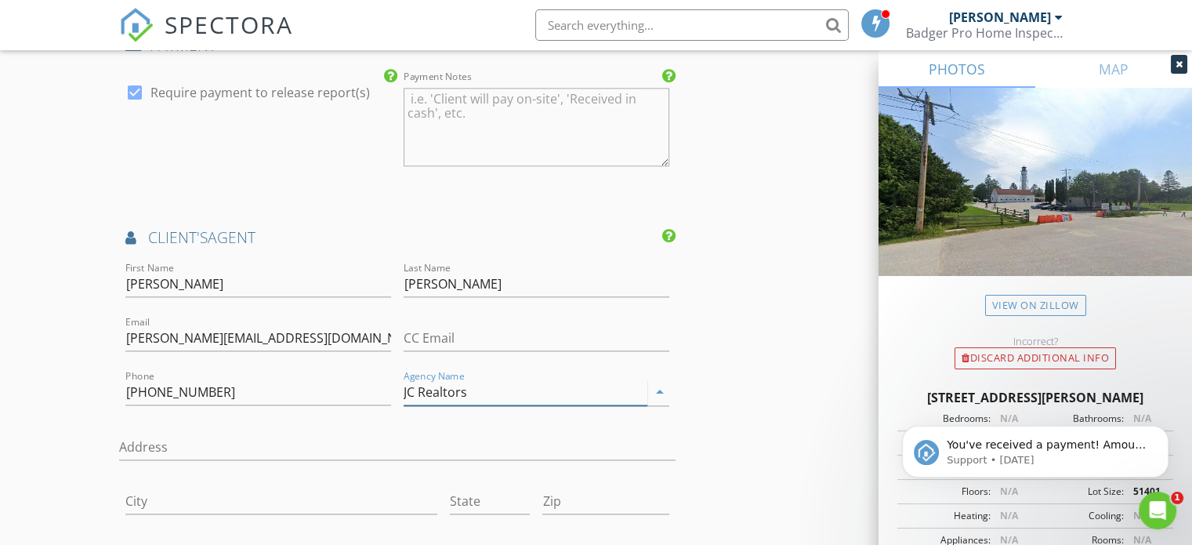
type input "JC Realtors"
click at [160, 438] on input "Address" at bounding box center [397, 447] width 556 height 26
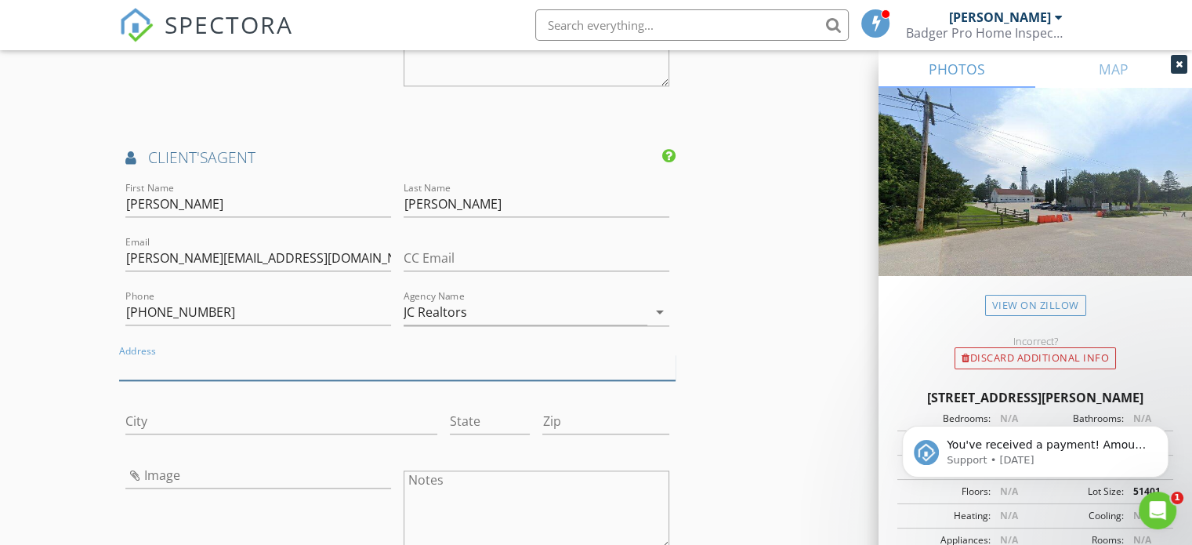
scroll to position [2037, 0]
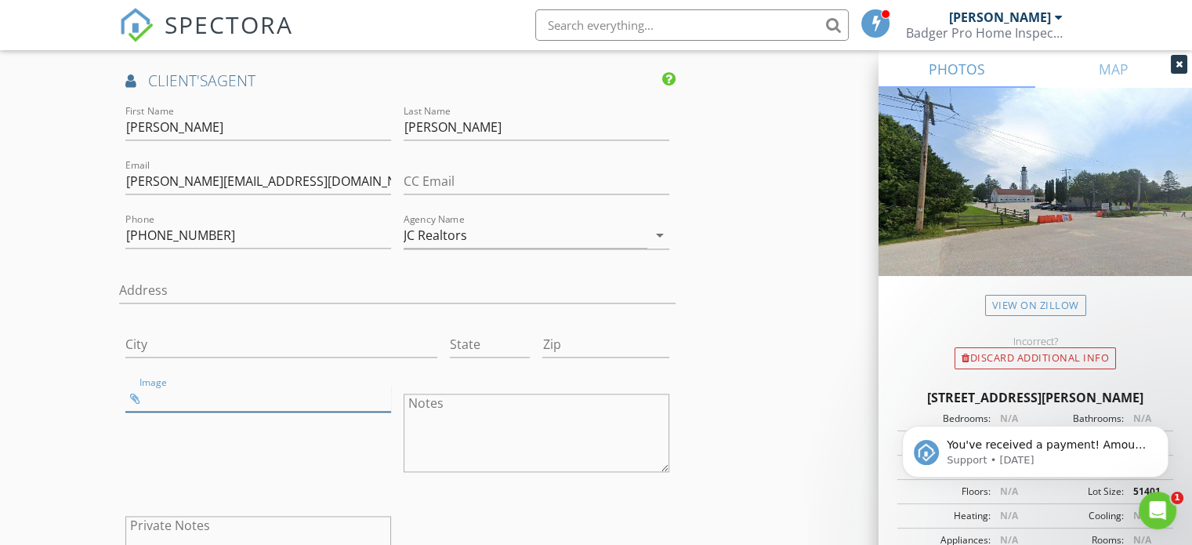
click at [136, 392] on input "Image" at bounding box center [258, 399] width 266 height 26
type input "Screenshot_20250827_145955_Chrome.jpg"
click at [291, 400] on input "Screenshot_20250827_145955_Chrome.jpg" at bounding box center [258, 399] width 266 height 26
click at [332, 393] on input "Screenshot_20250827_145955_Chrome.jpg" at bounding box center [258, 399] width 266 height 26
click at [136, 392] on input "Image" at bounding box center [258, 399] width 266 height 26
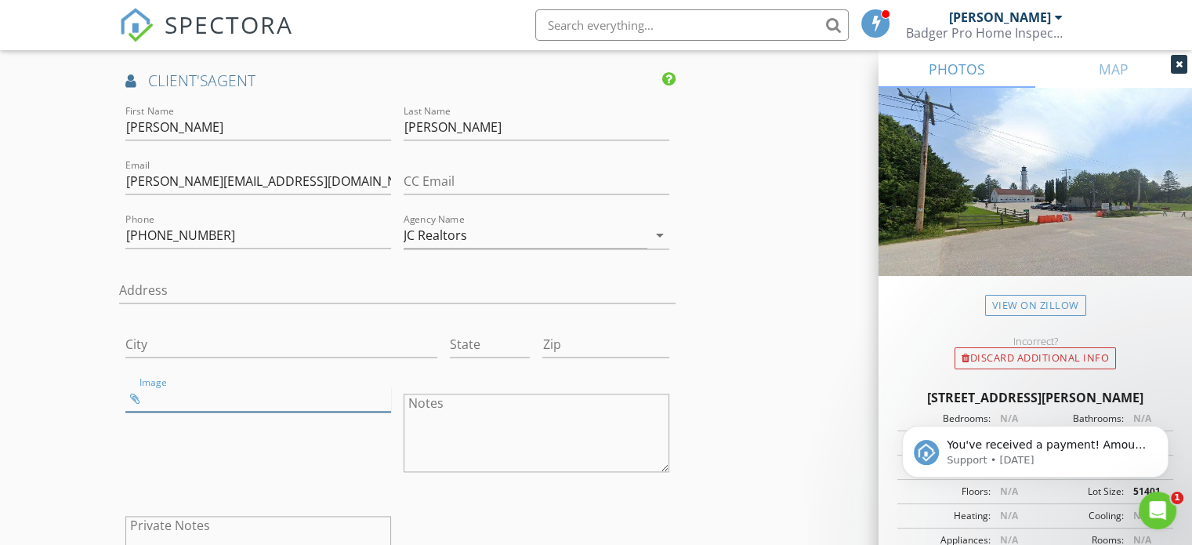
type input "Screenshot_20250827_145955_Chrome.jpg"
click at [376, 396] on input "Screenshot_20250827_145955_Chrome.jpg" at bounding box center [258, 399] width 266 height 26
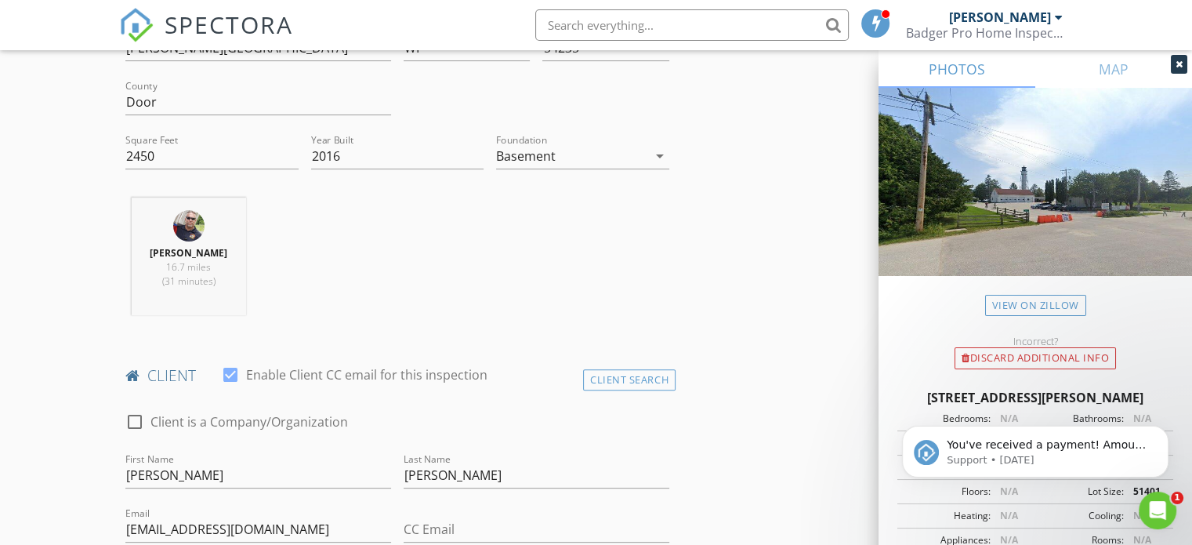
scroll to position [162, 0]
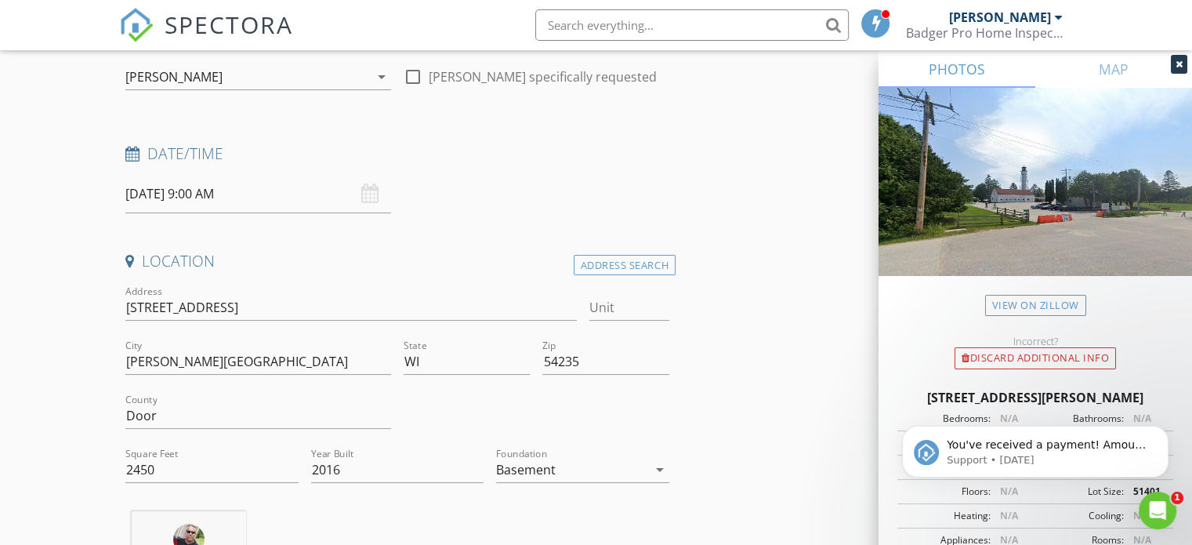
click at [133, 152] on icon at bounding box center [132, 154] width 14 height 15
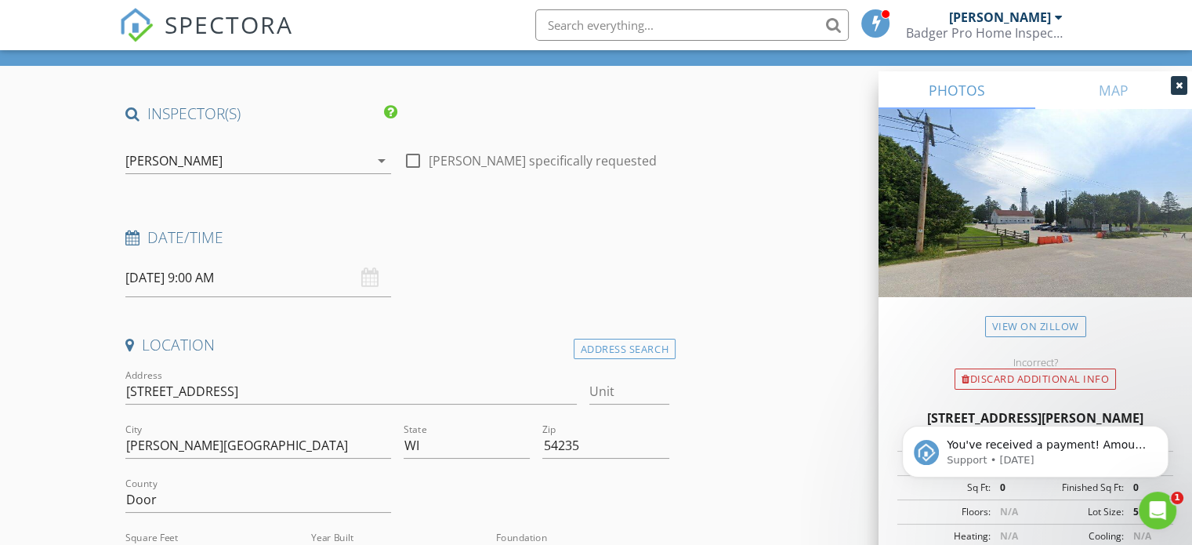
scroll to position [5, 0]
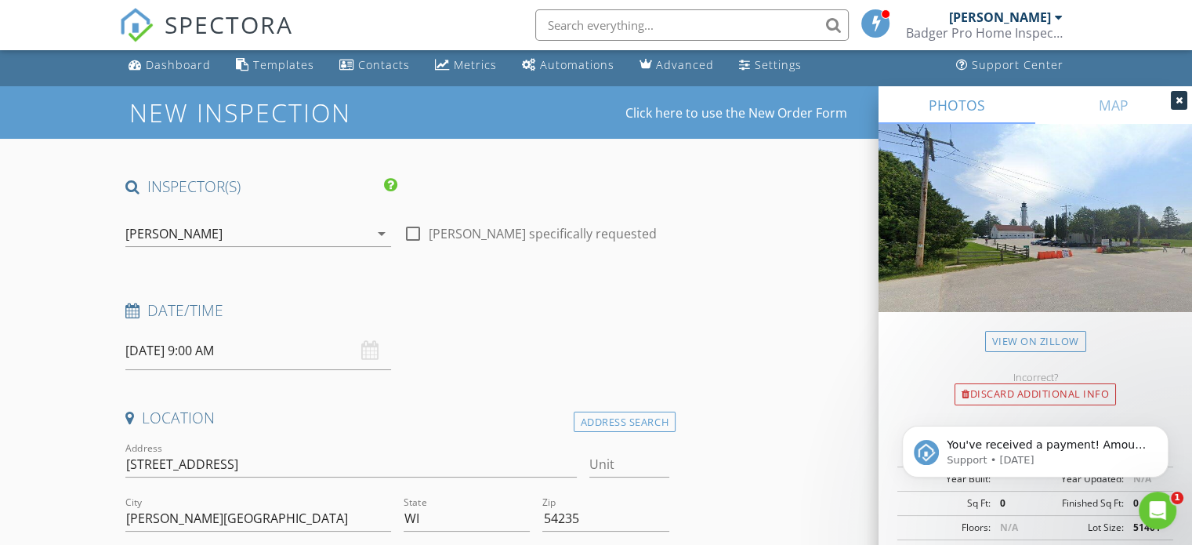
click at [206, 352] on input "[DATE] 9:00 AM" at bounding box center [258, 350] width 266 height 38
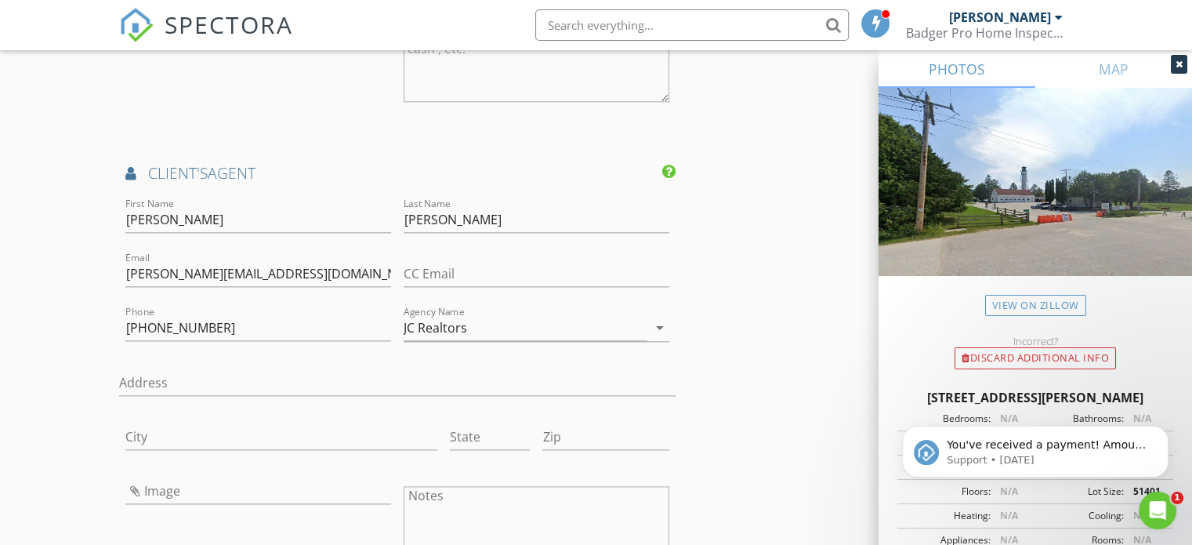
scroll to position [2043, 0]
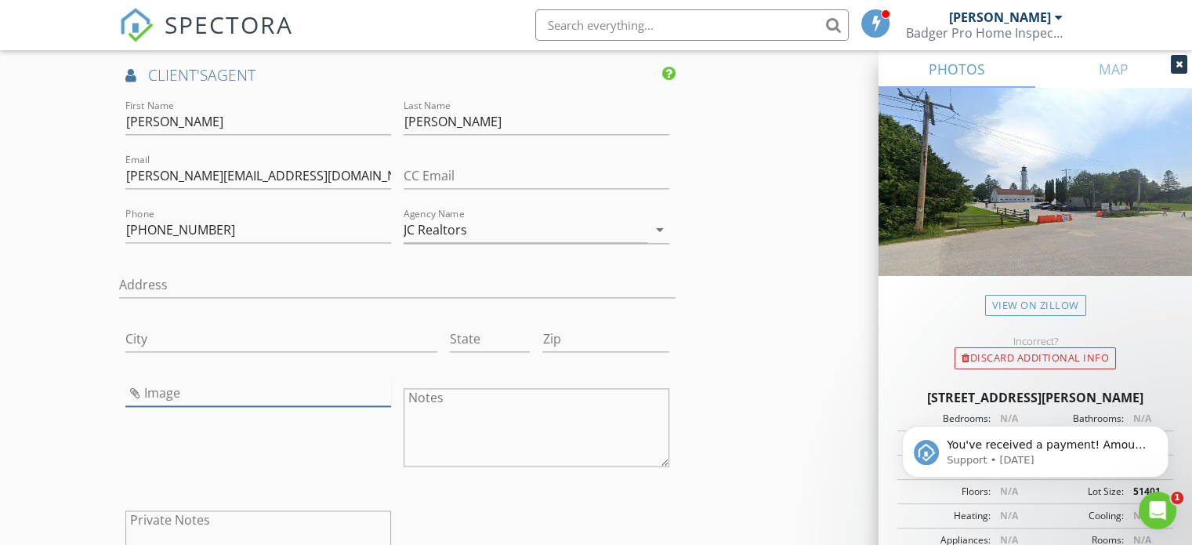
click at [299, 407] on div "Image" at bounding box center [258, 401] width 266 height 42
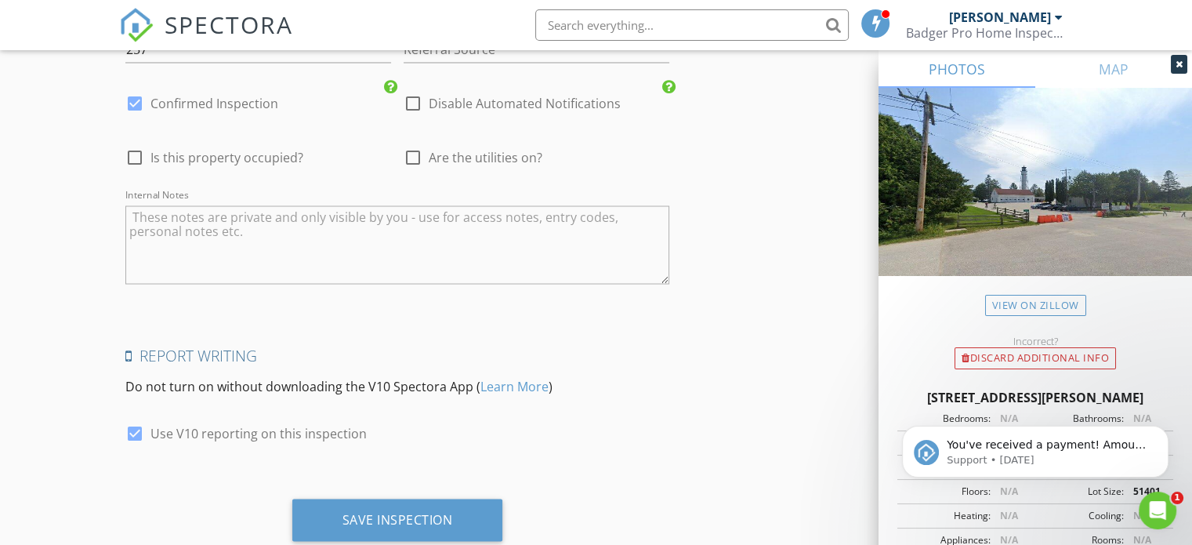
scroll to position [2905, 0]
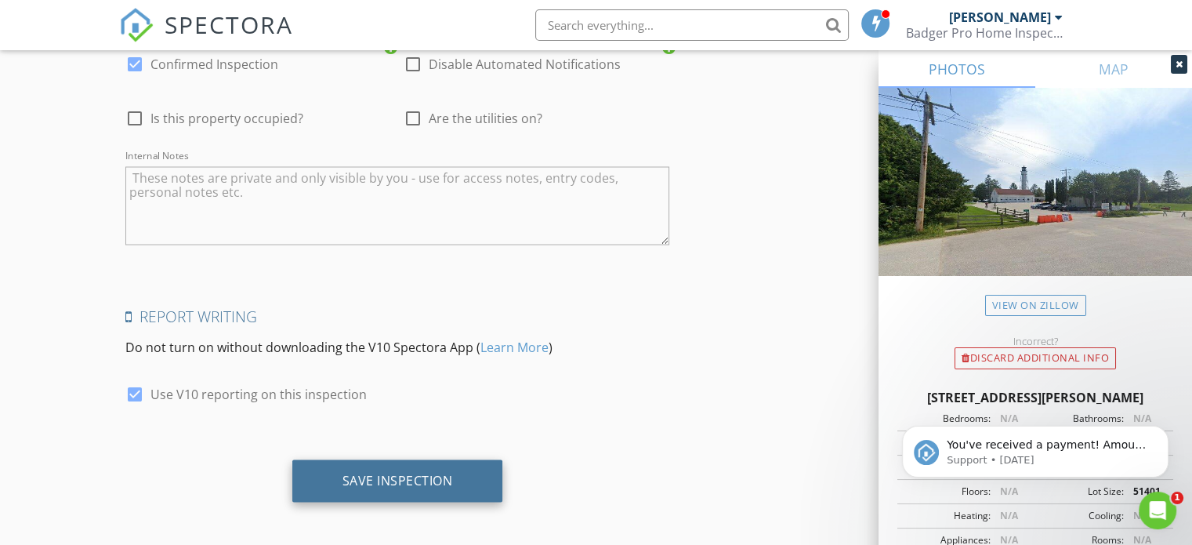
click at [386, 476] on div "Save Inspection" at bounding box center [397, 480] width 110 height 16
